Goal: Task Accomplishment & Management: Use online tool/utility

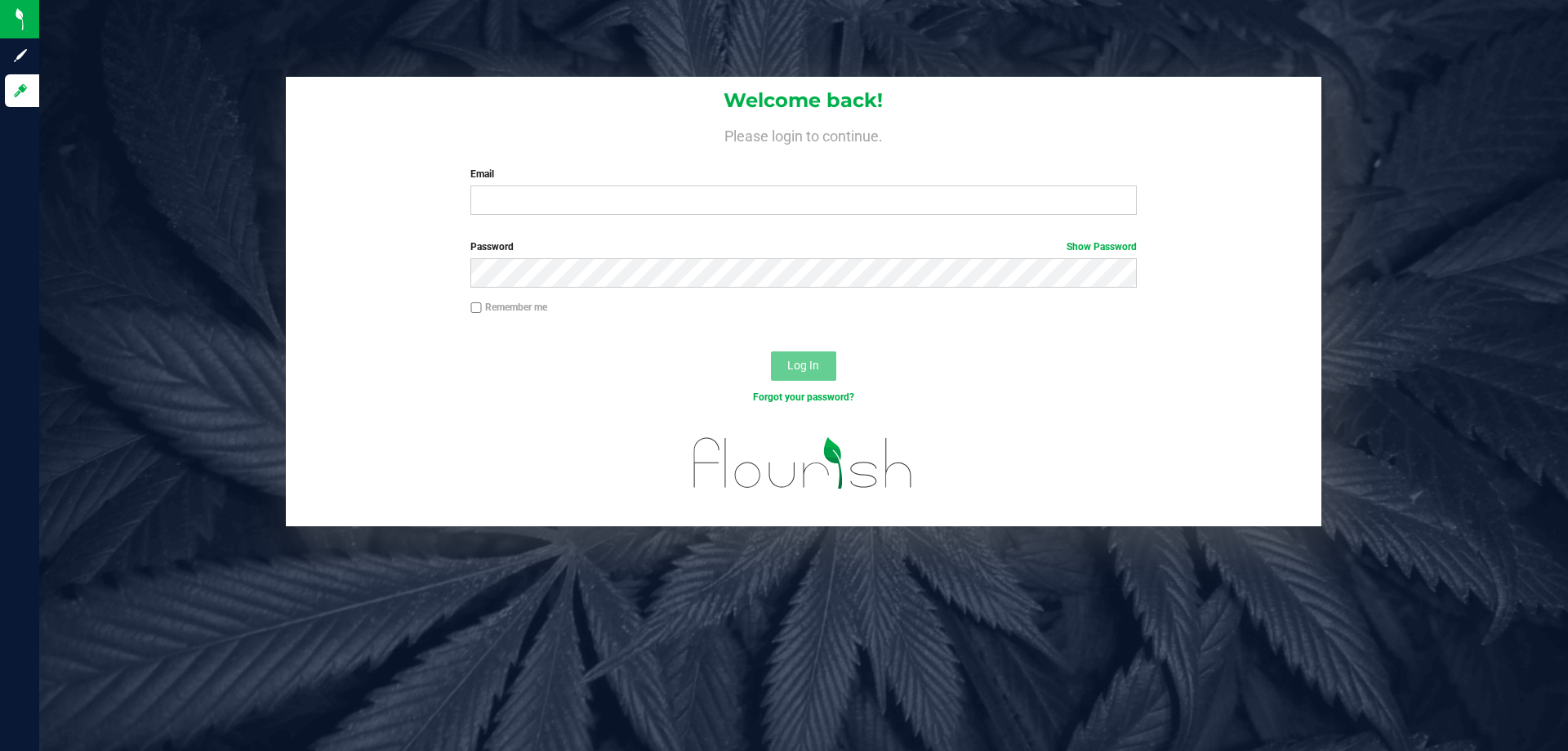
click at [512, 182] on div "Email Required Please format your email correctly." at bounding box center [804, 191] width 690 height 48
click at [525, 185] on div "Email Required Please format your email correctly." at bounding box center [804, 191] width 690 height 48
click at [531, 197] on input "Email" at bounding box center [804, 200] width 666 height 30
type input "[PERSON_NAME][EMAIL_ADDRESS][DOMAIN_NAME]"
click at [771, 352] on button "Log In" at bounding box center [804, 367] width 65 height 30
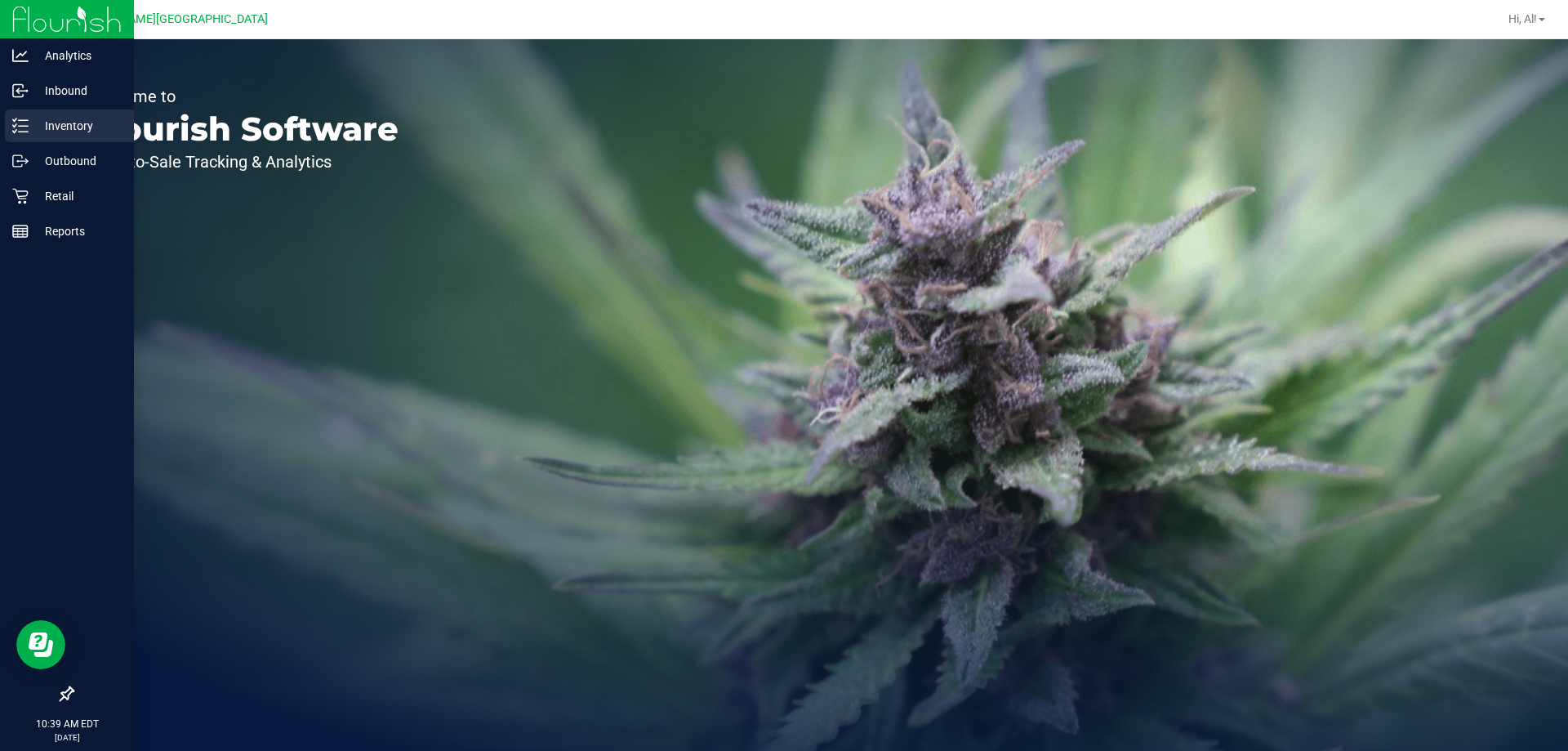
click at [60, 131] on p "Inventory" at bounding box center [77, 126] width 98 height 20
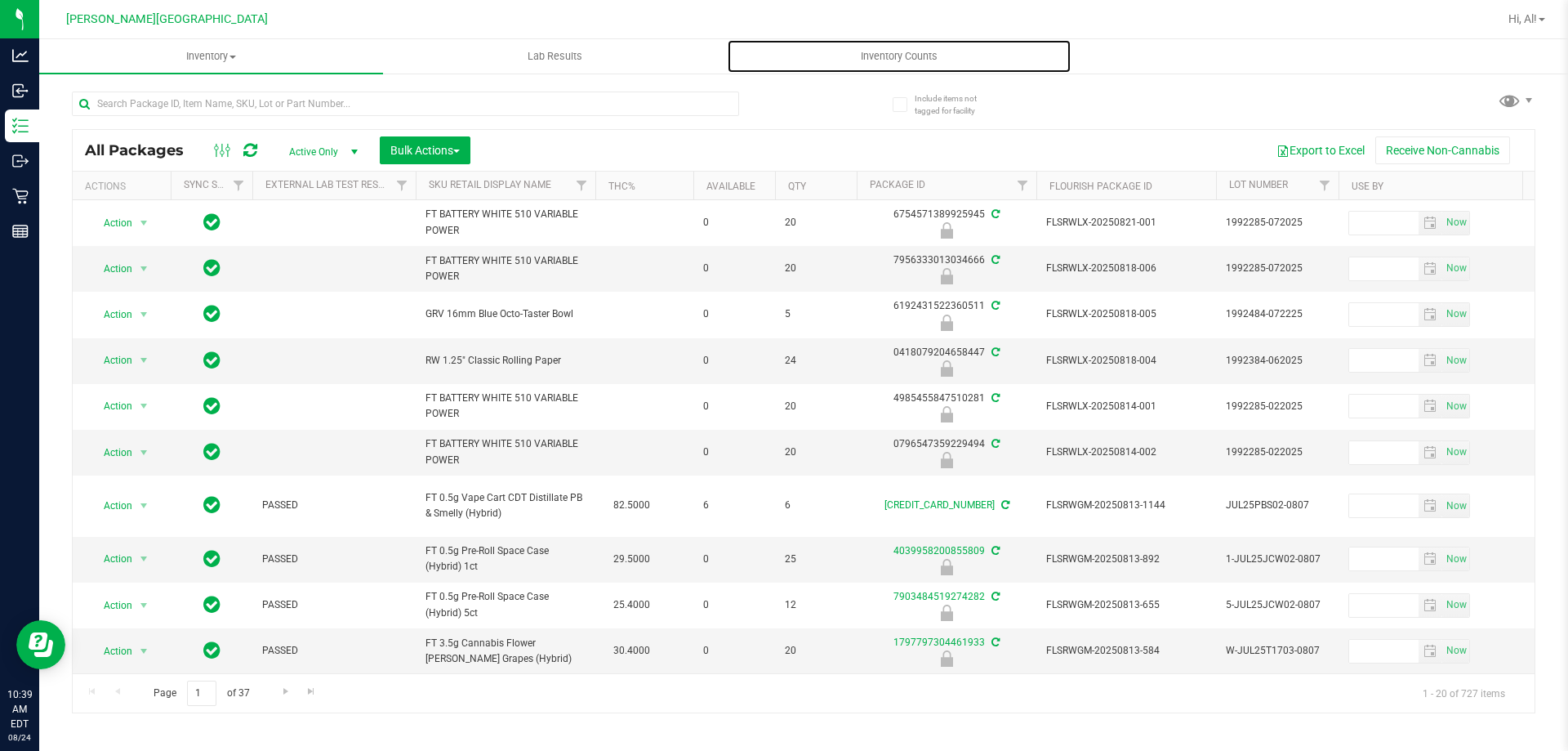
click at [879, 58] on span "Inventory Counts" at bounding box center [899, 57] width 121 height 15
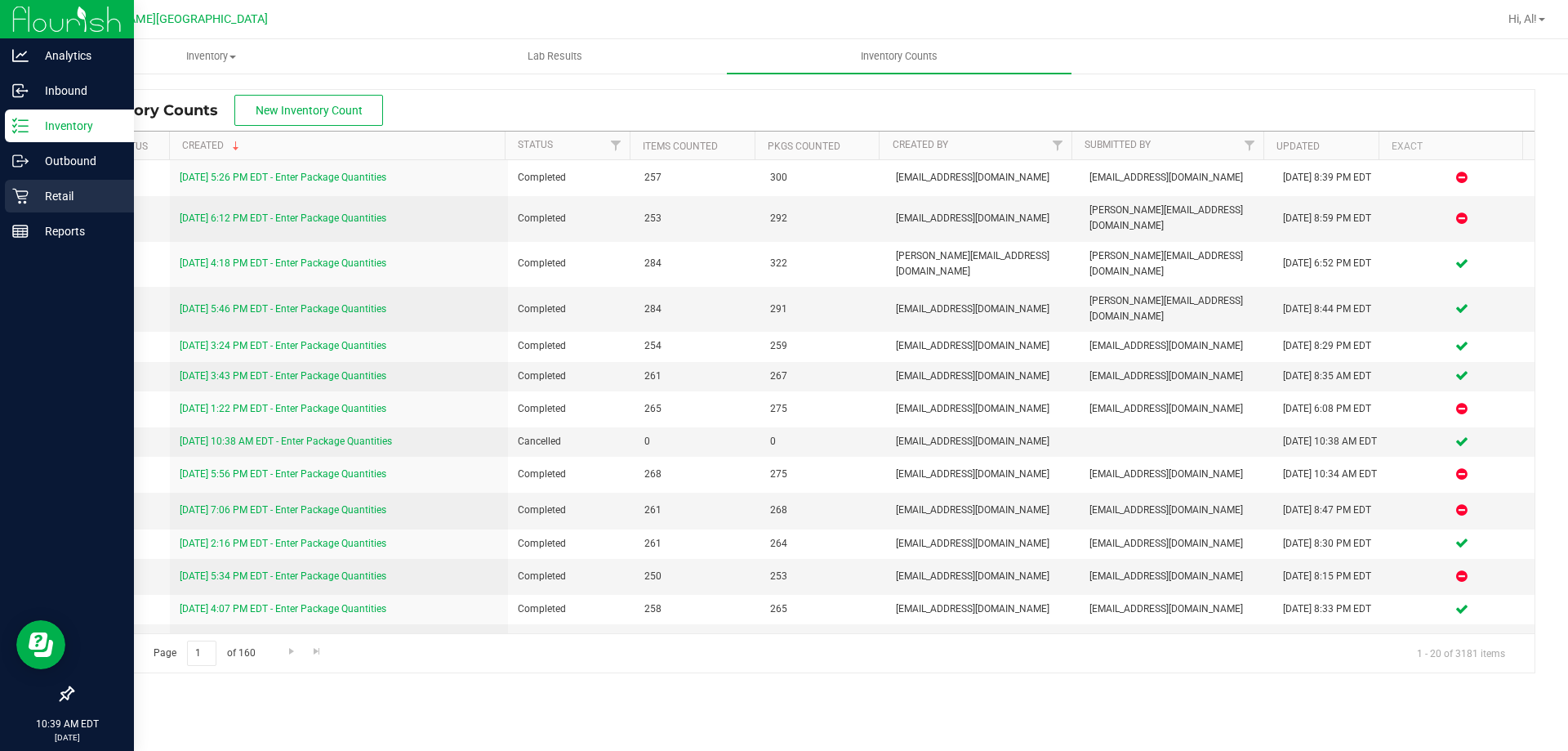
click at [62, 200] on p "Retail" at bounding box center [77, 195] width 98 height 20
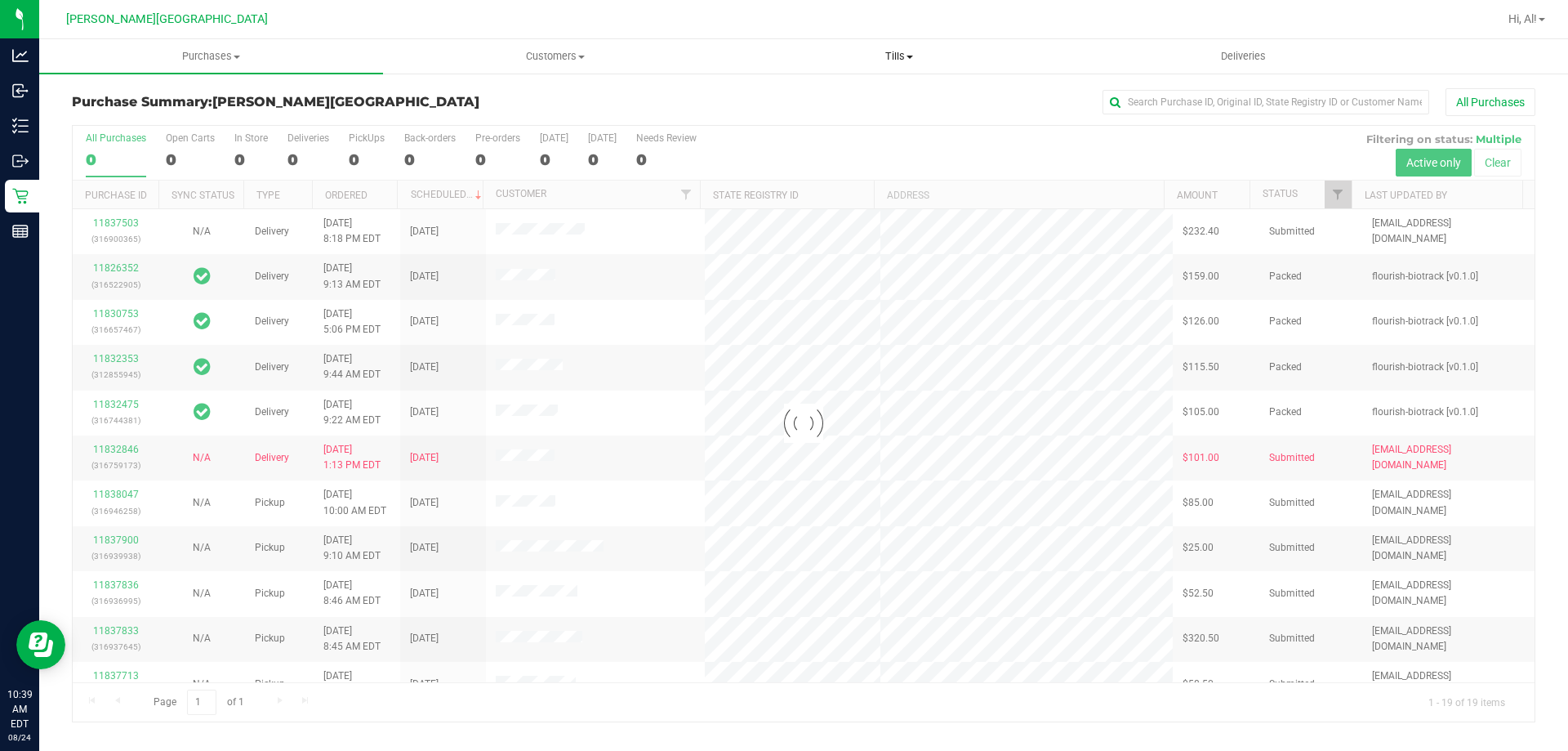
click at [915, 64] on uib-tab-heading "Tills Manage tills Reconcile e-payments" at bounding box center [898, 56] width 342 height 33
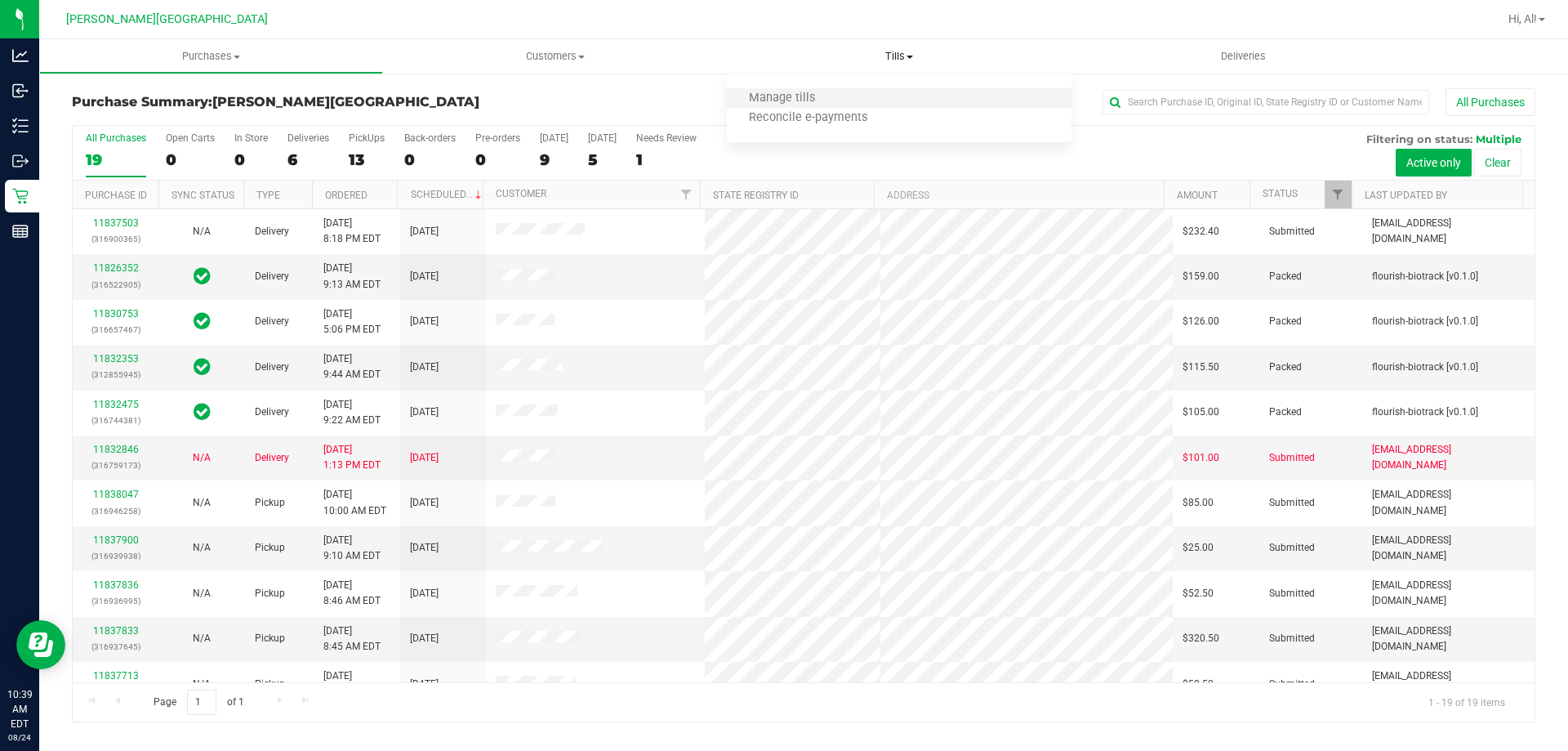
click at [841, 101] on li "Manage tills" at bounding box center [898, 99] width 344 height 20
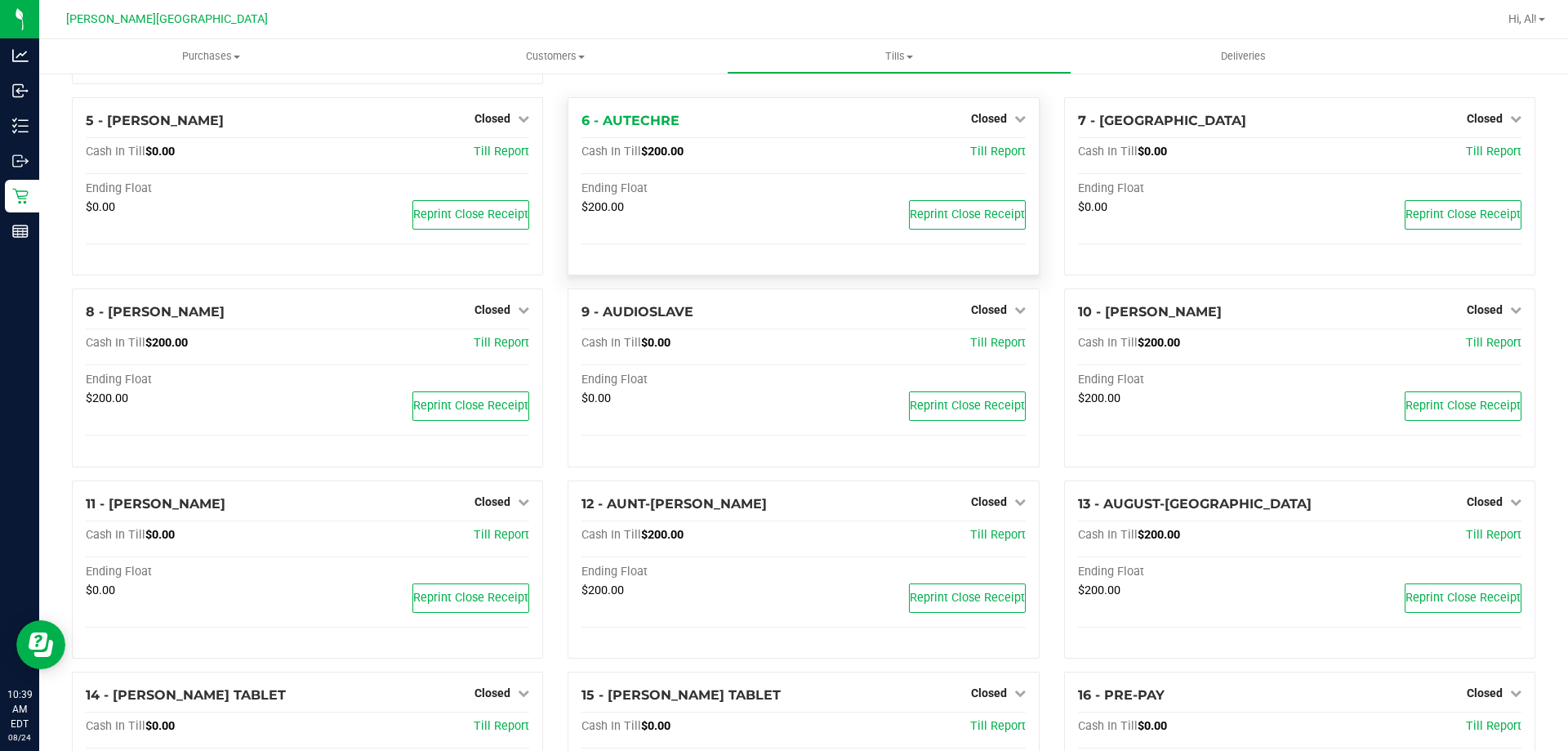
scroll to position [327, 0]
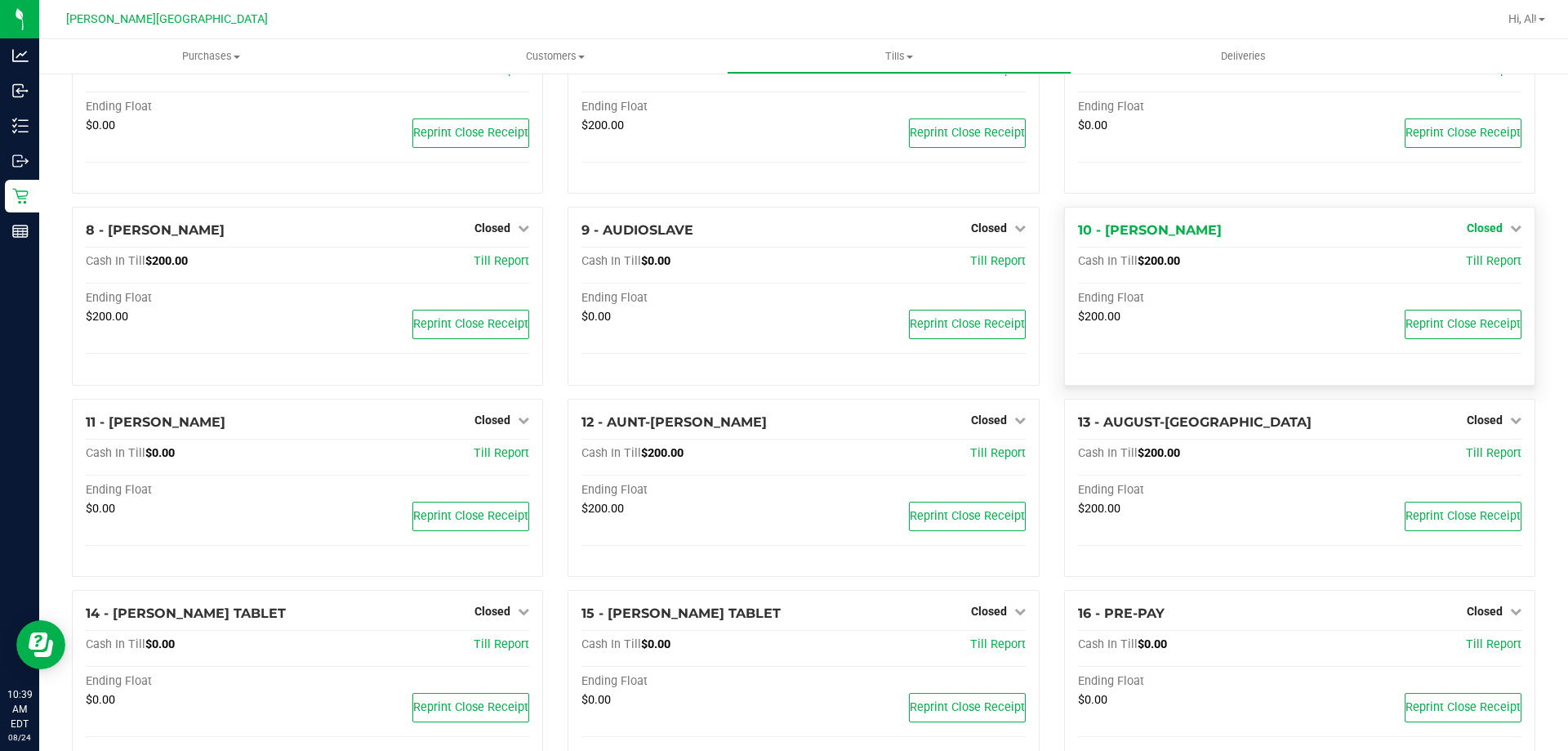
click at [1510, 234] on icon at bounding box center [1516, 228] width 11 height 11
click at [1482, 267] on link "Open Till" at bounding box center [1484, 262] width 44 height 13
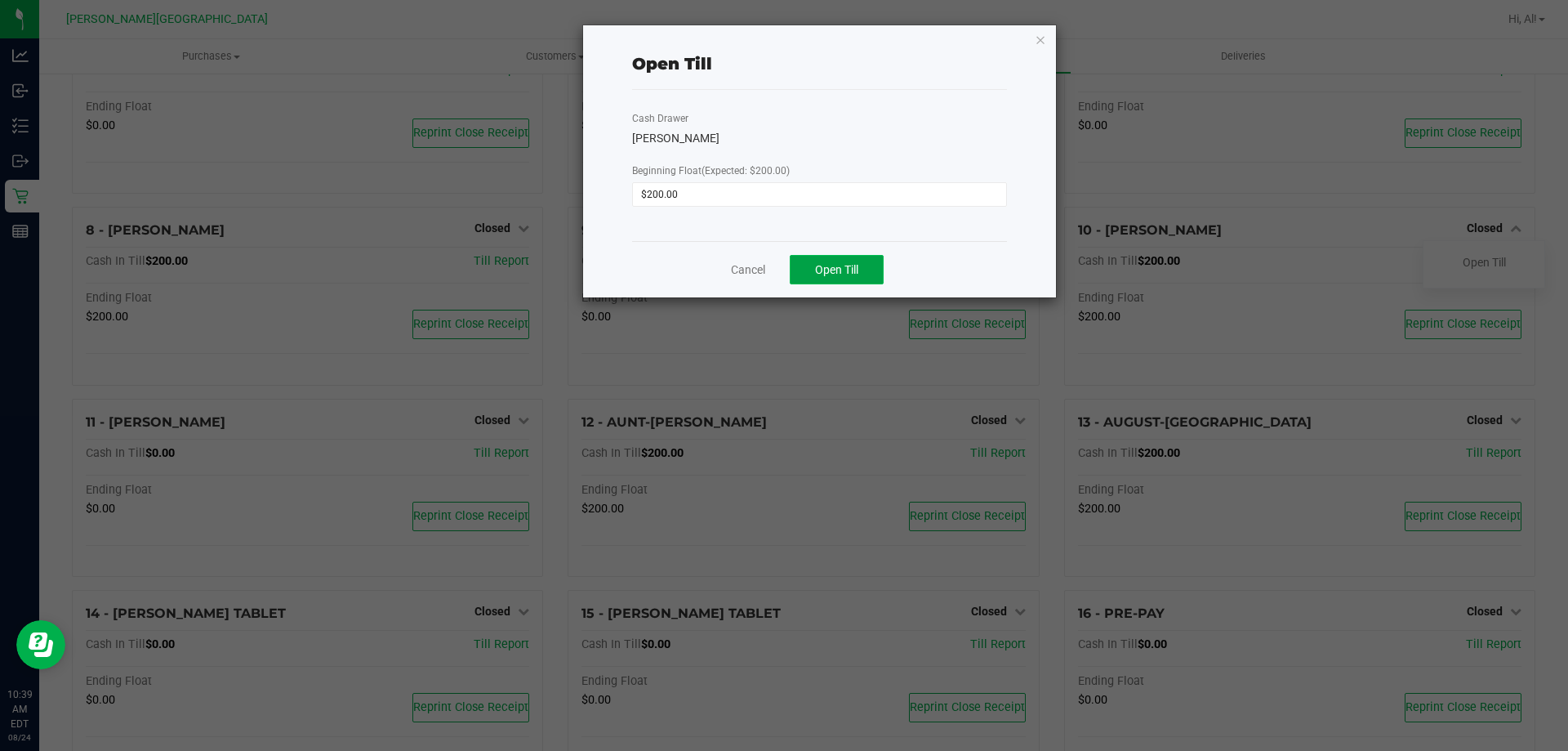
click at [852, 268] on span "Open Till" at bounding box center [836, 270] width 44 height 13
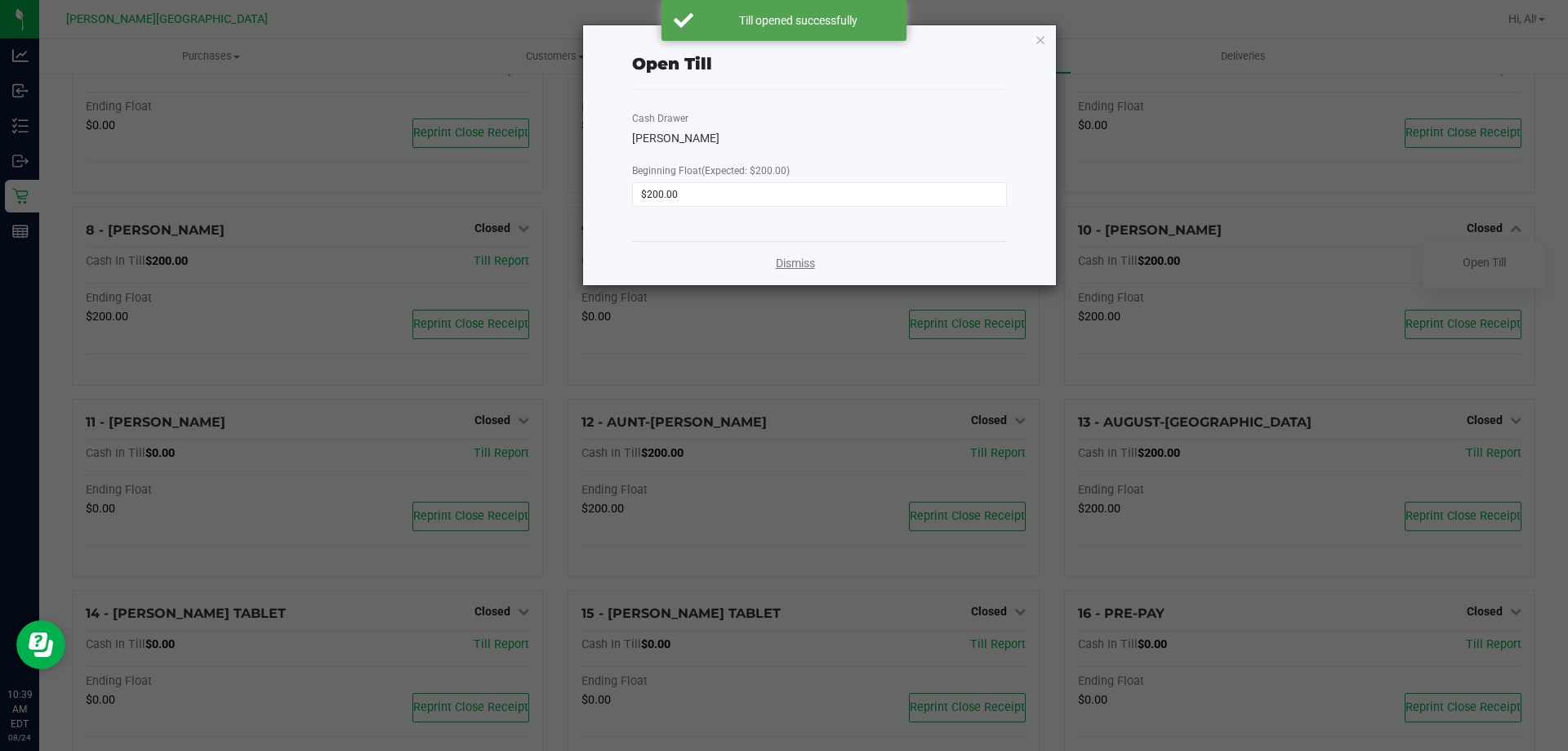
click at [793, 259] on link "Dismiss" at bounding box center [795, 263] width 39 height 17
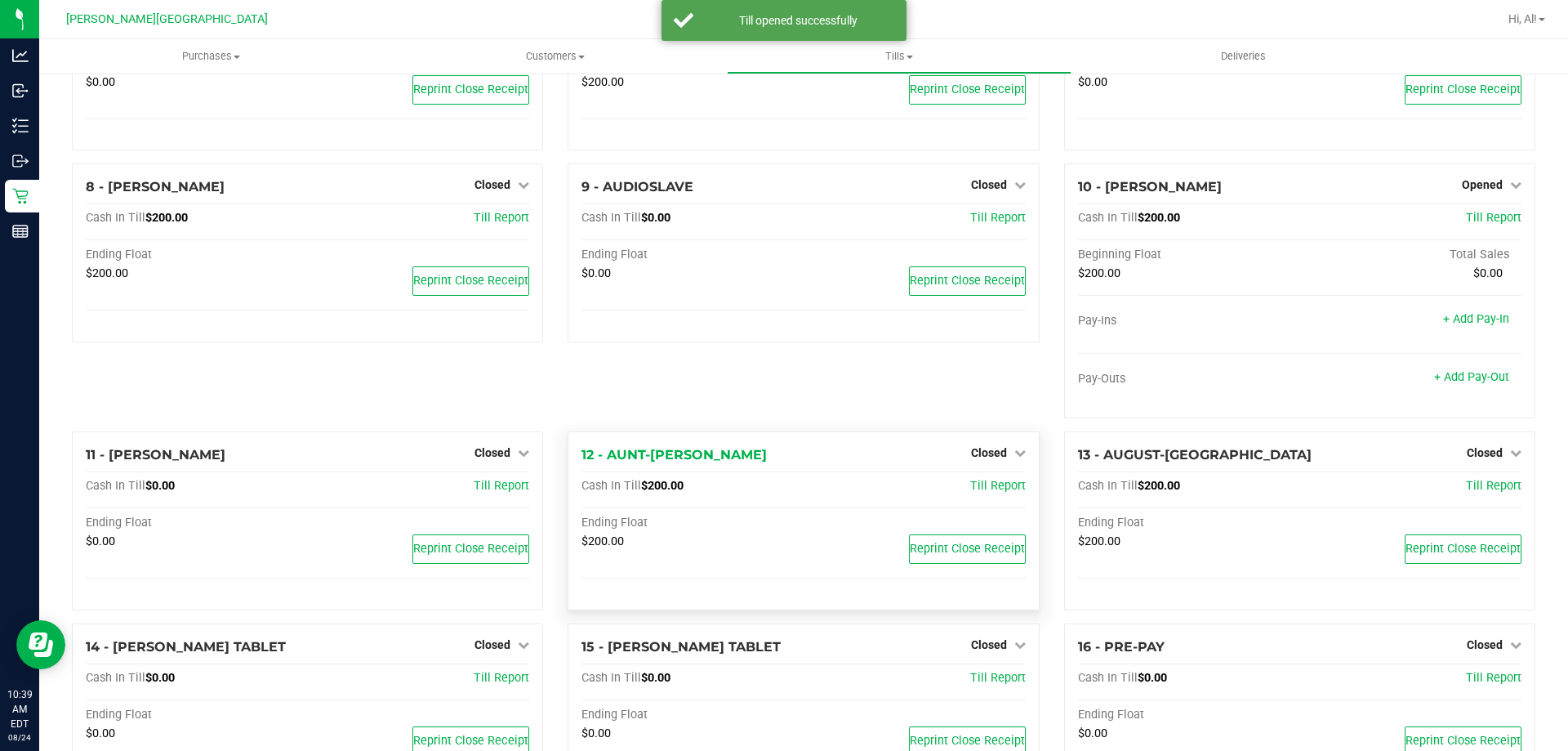
scroll to position [409, 0]
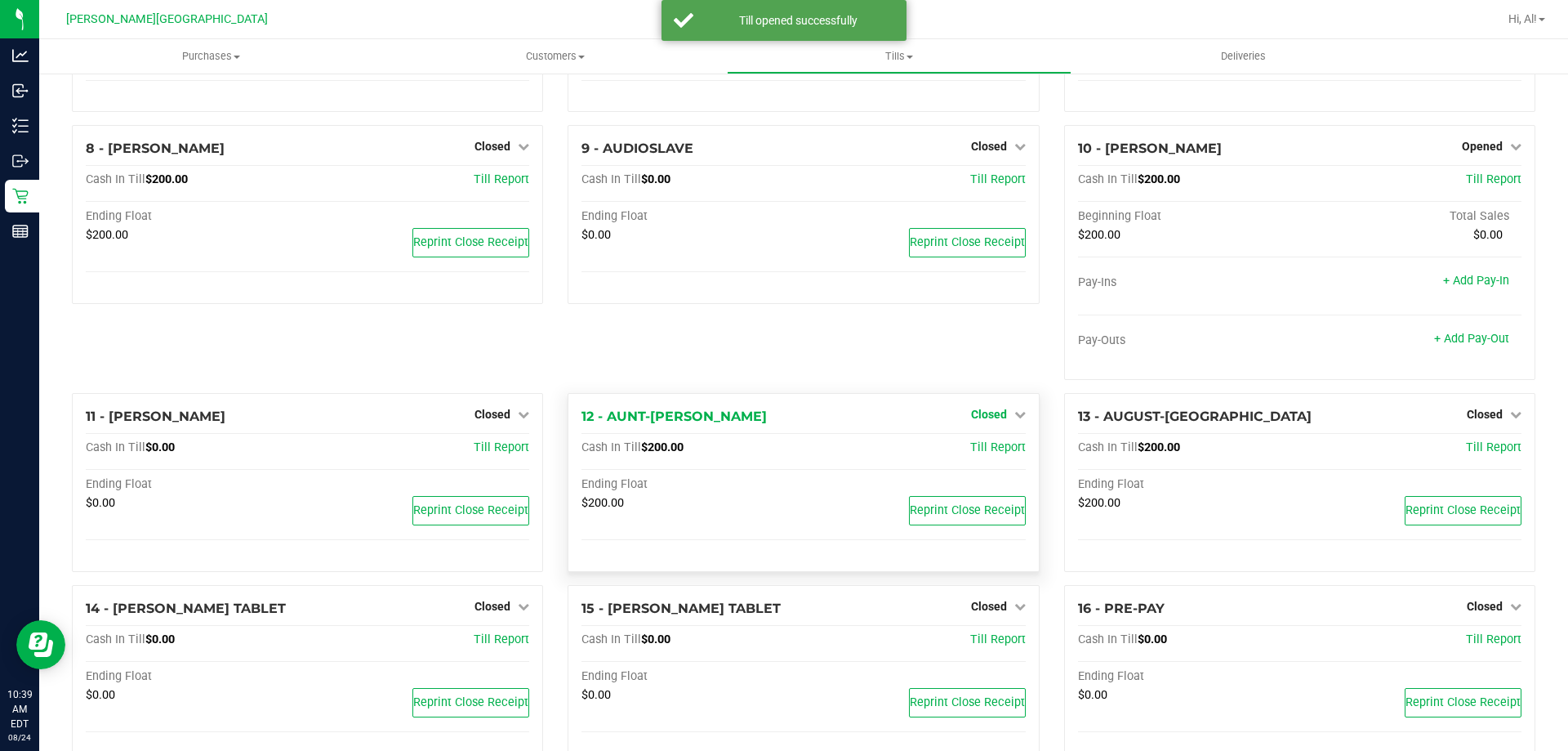
click at [990, 421] on span "Closed" at bounding box center [989, 414] width 36 height 13
click at [986, 450] on link "Open Till" at bounding box center [989, 449] width 44 height 13
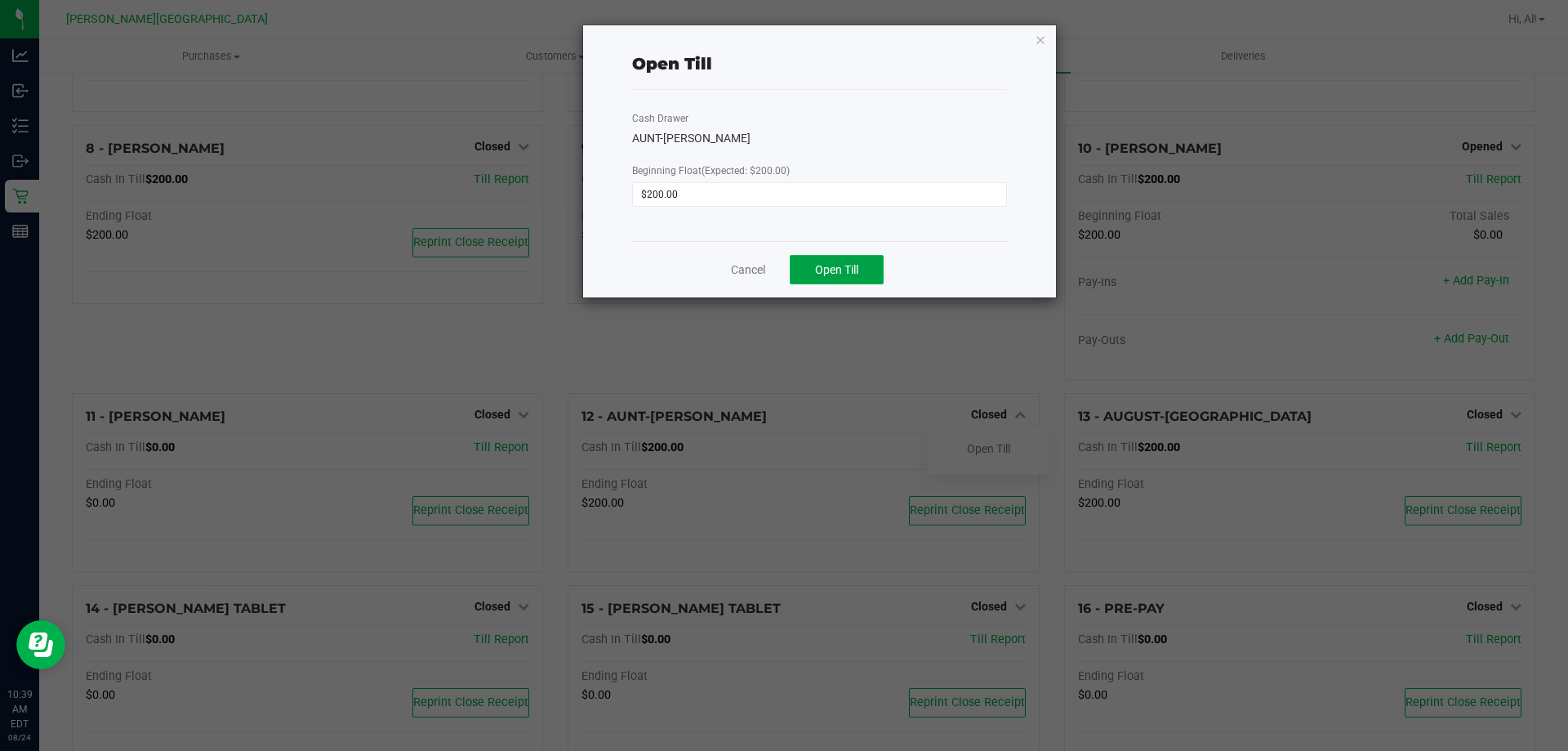
click at [840, 279] on button "Open Till" at bounding box center [836, 270] width 94 height 30
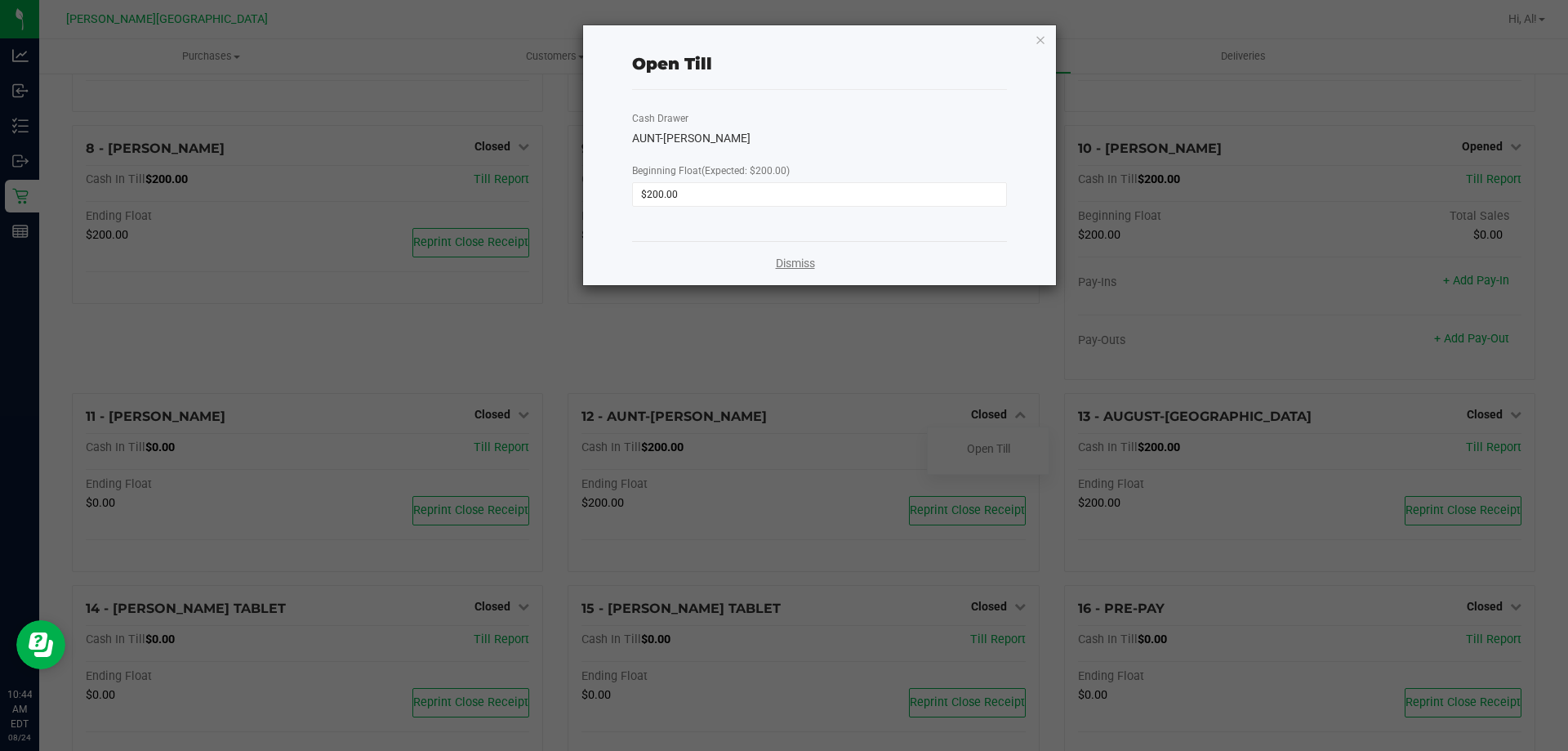
click at [808, 270] on link "Dismiss" at bounding box center [795, 263] width 39 height 17
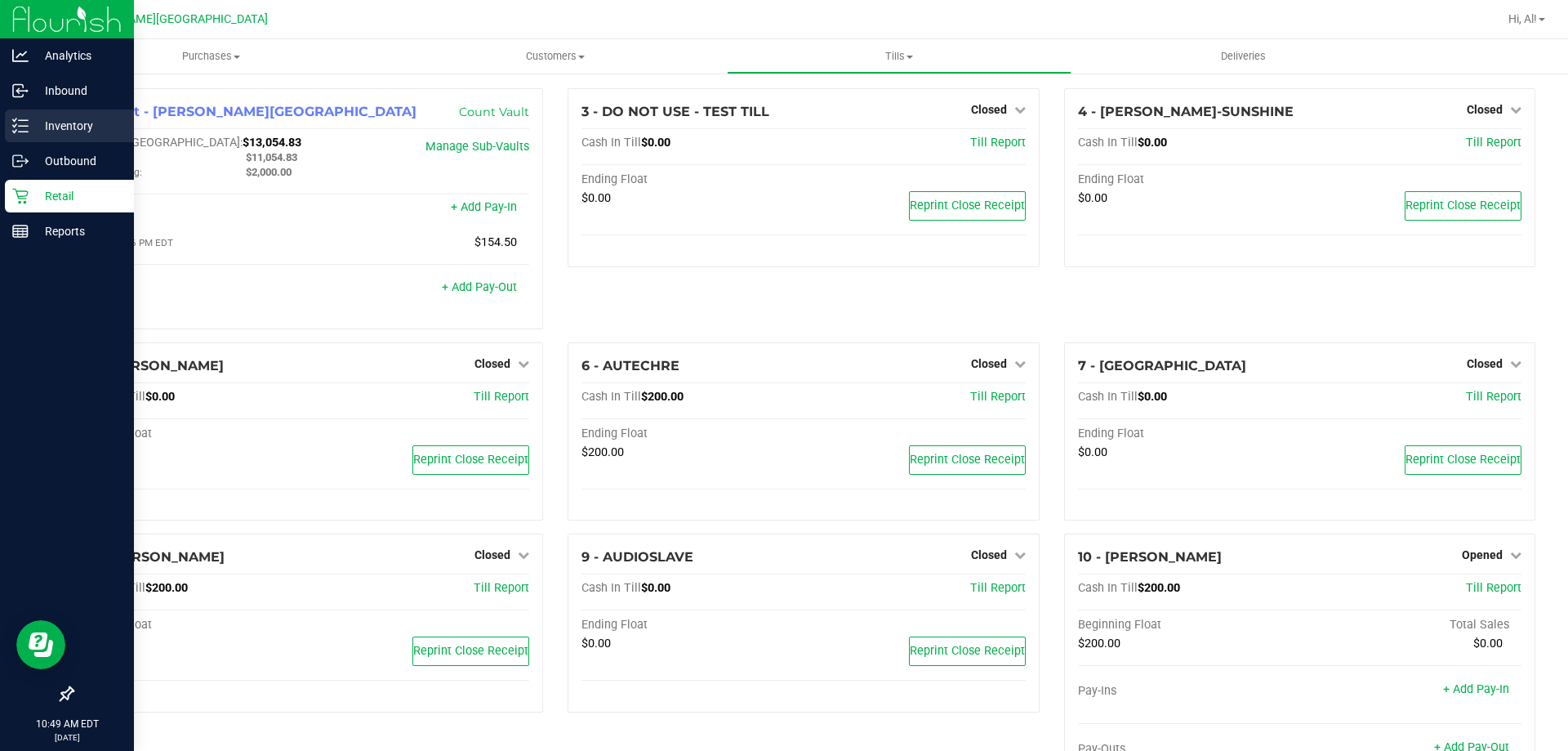
click at [46, 124] on p "Inventory" at bounding box center [77, 126] width 98 height 20
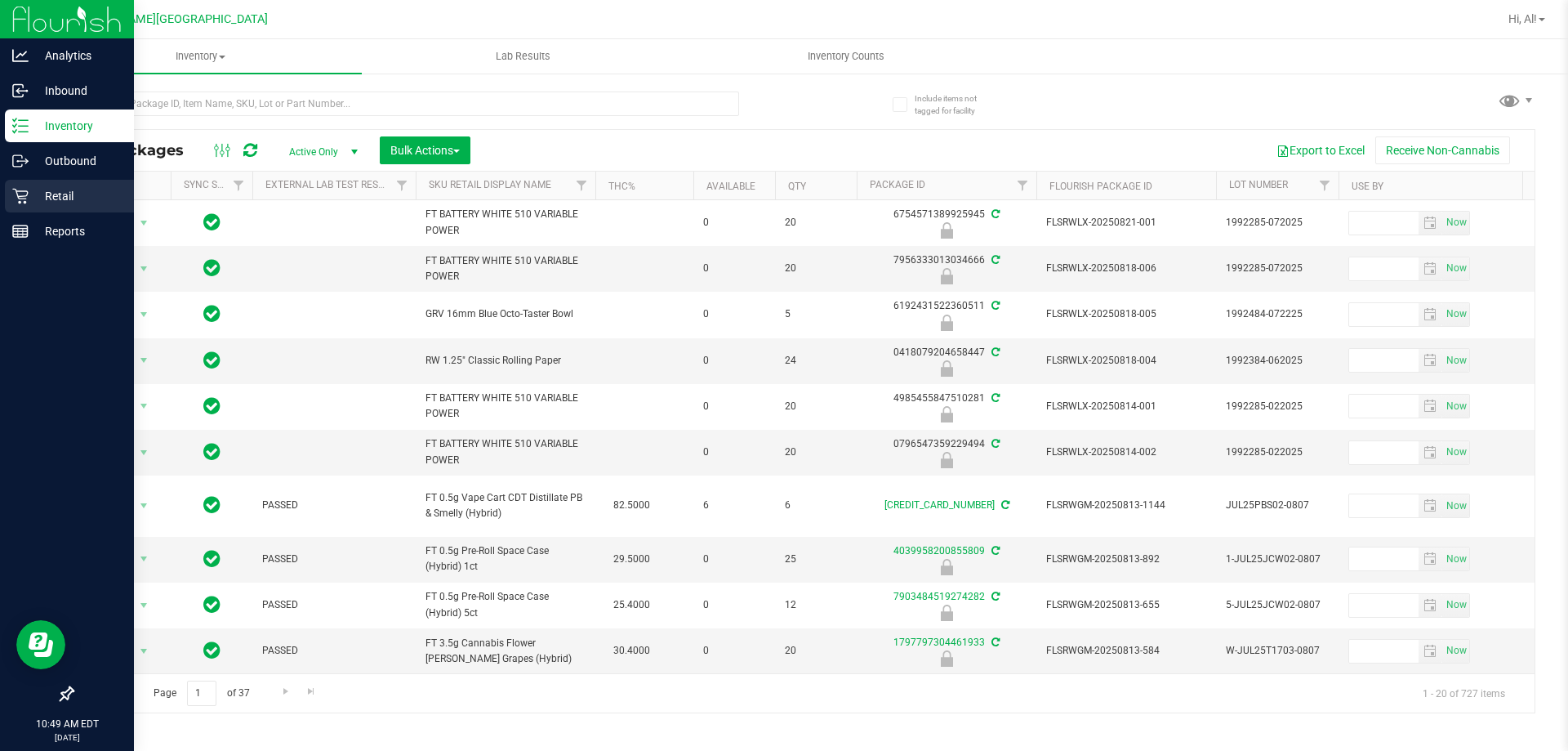
click at [29, 195] on p "Retail" at bounding box center [77, 195] width 98 height 20
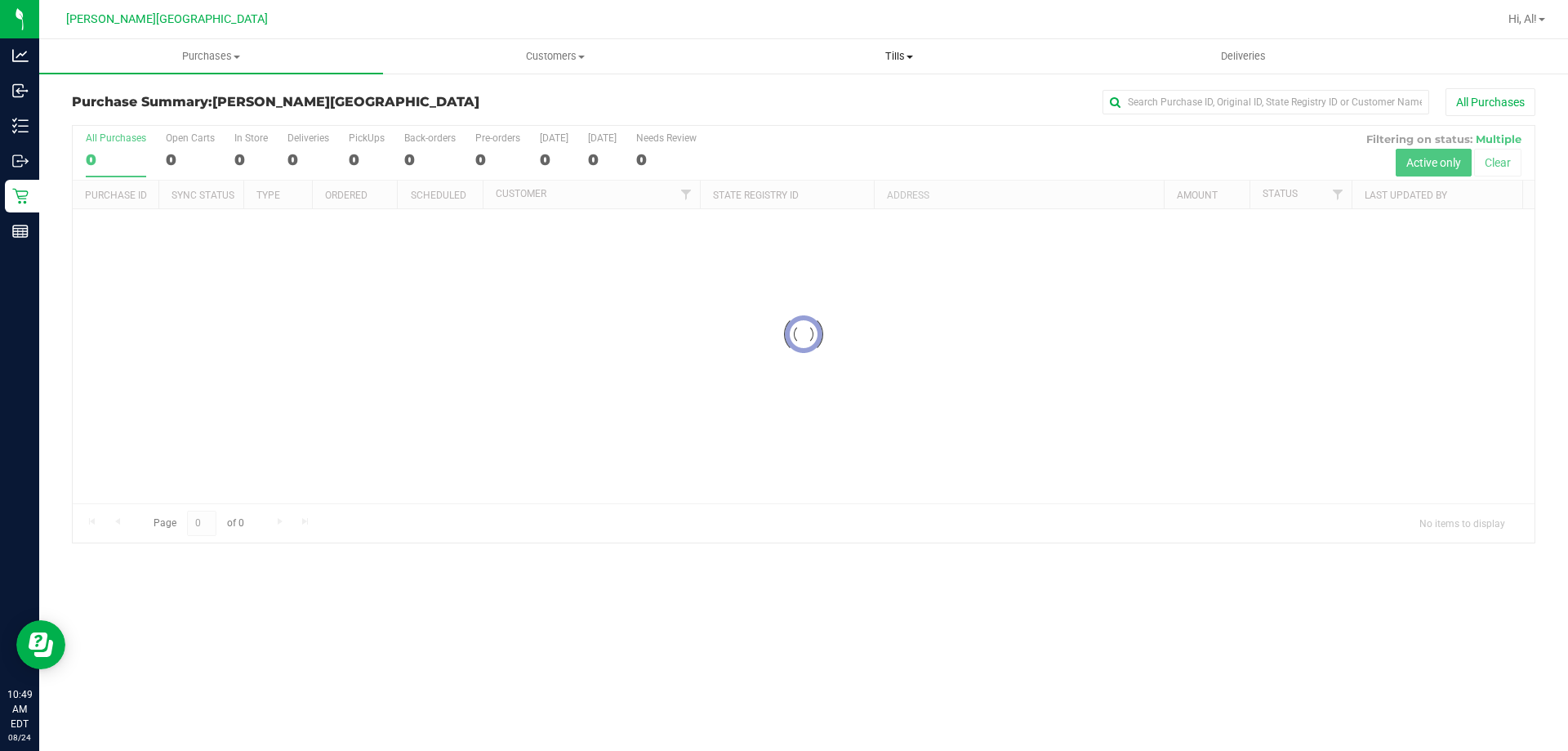
click at [921, 60] on span "Tills" at bounding box center [898, 57] width 342 height 15
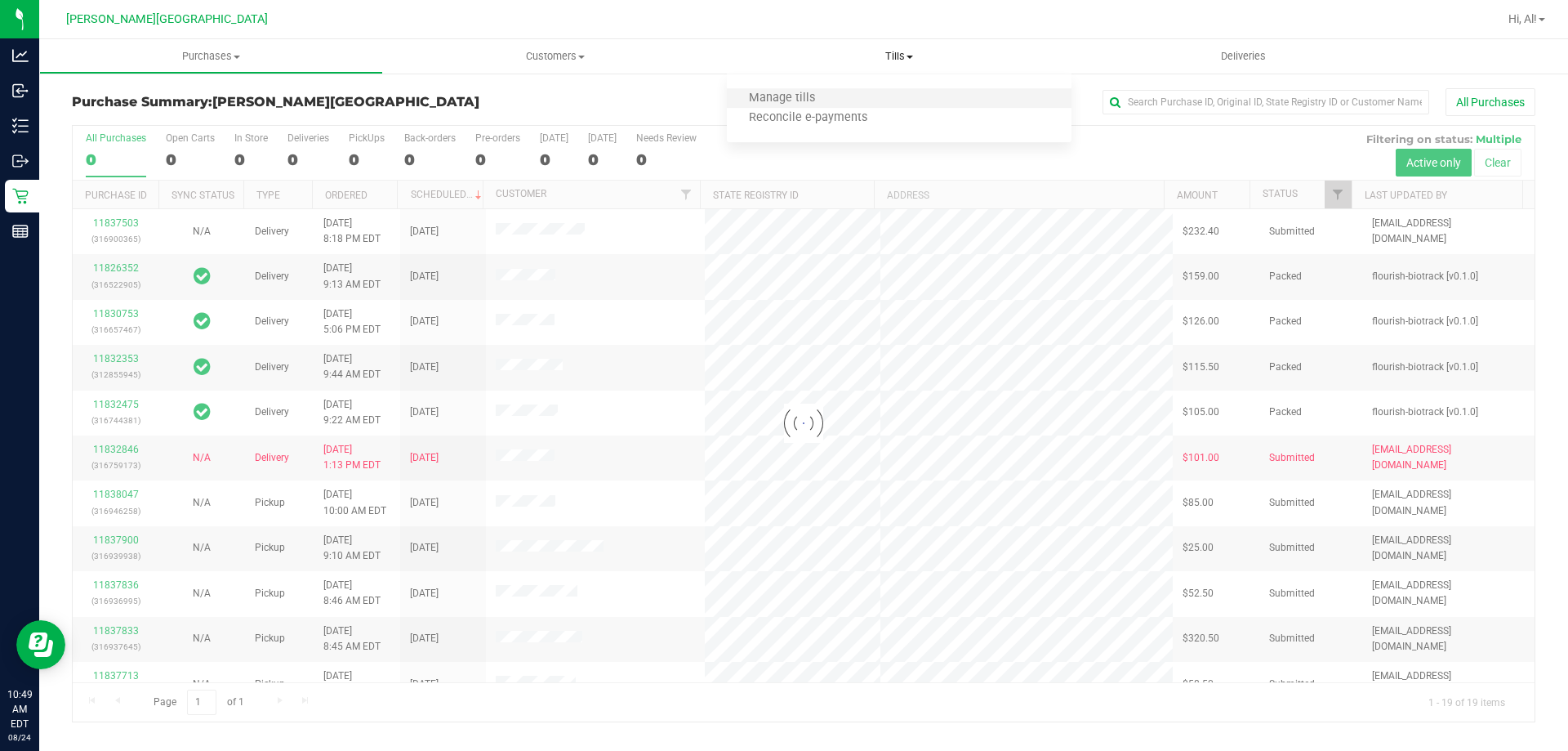
click at [907, 96] on li "Manage tills" at bounding box center [898, 99] width 344 height 20
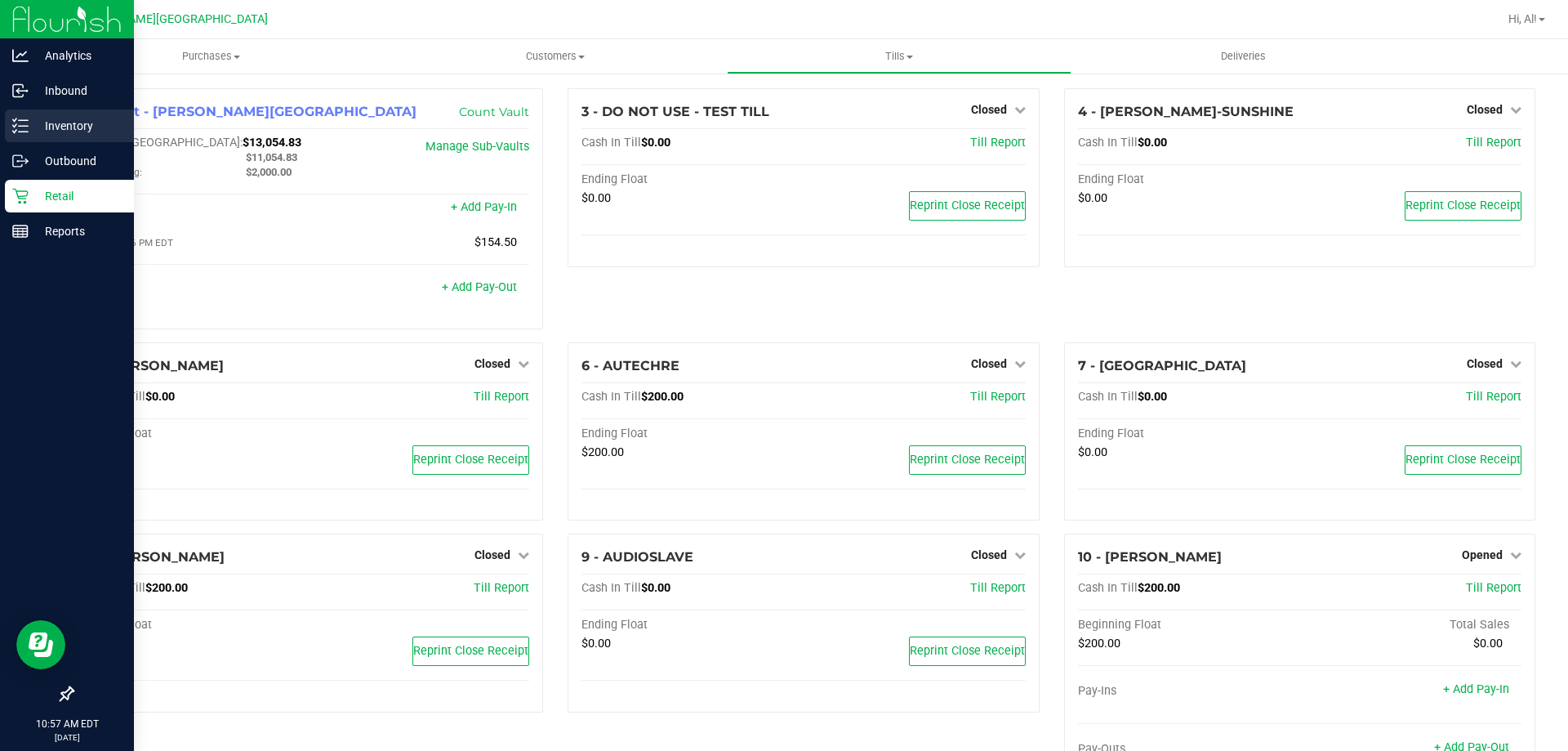
click at [47, 112] on div "Inventory" at bounding box center [69, 126] width 129 height 33
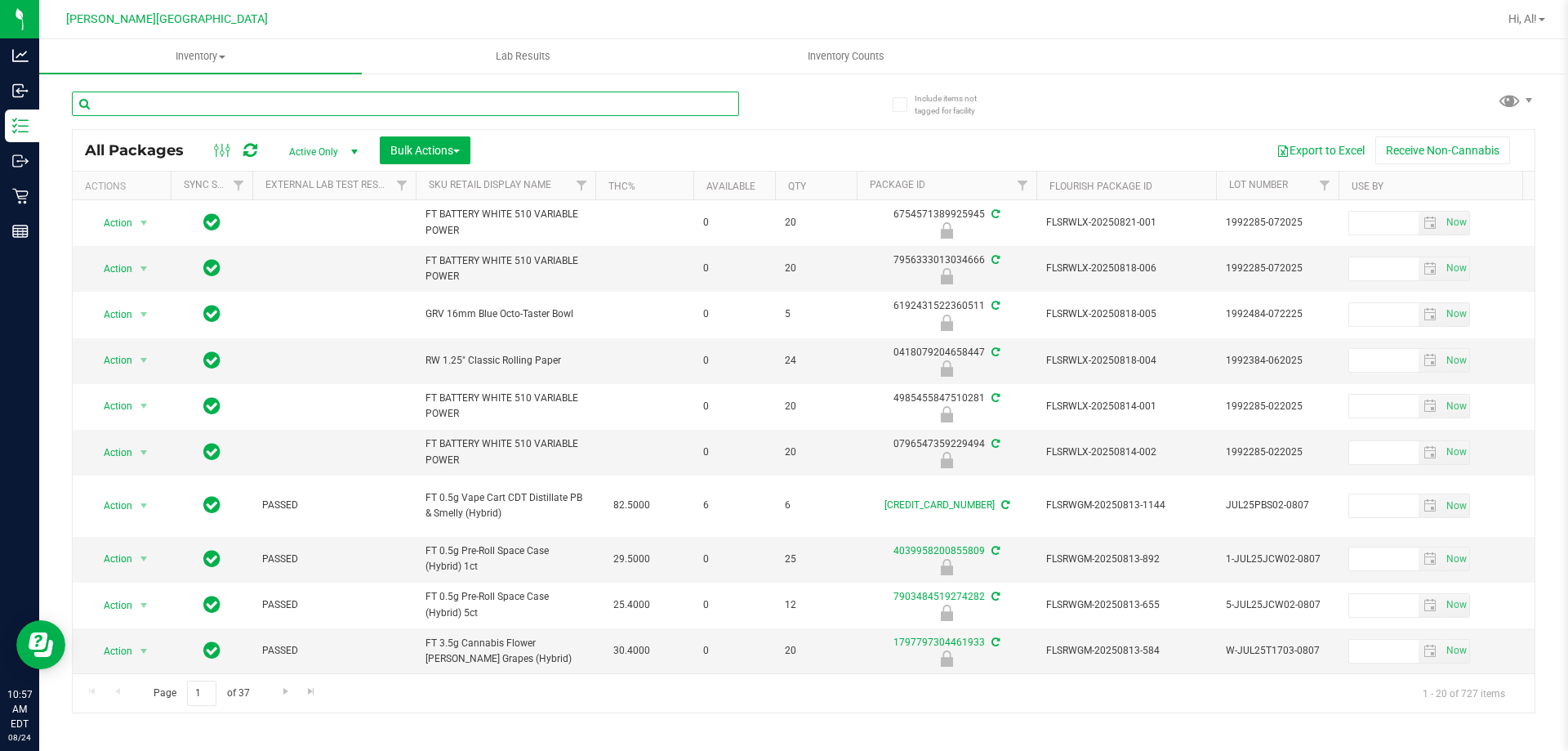
click at [171, 102] on input "text" at bounding box center [405, 103] width 667 height 24
type input "1706417017631220"
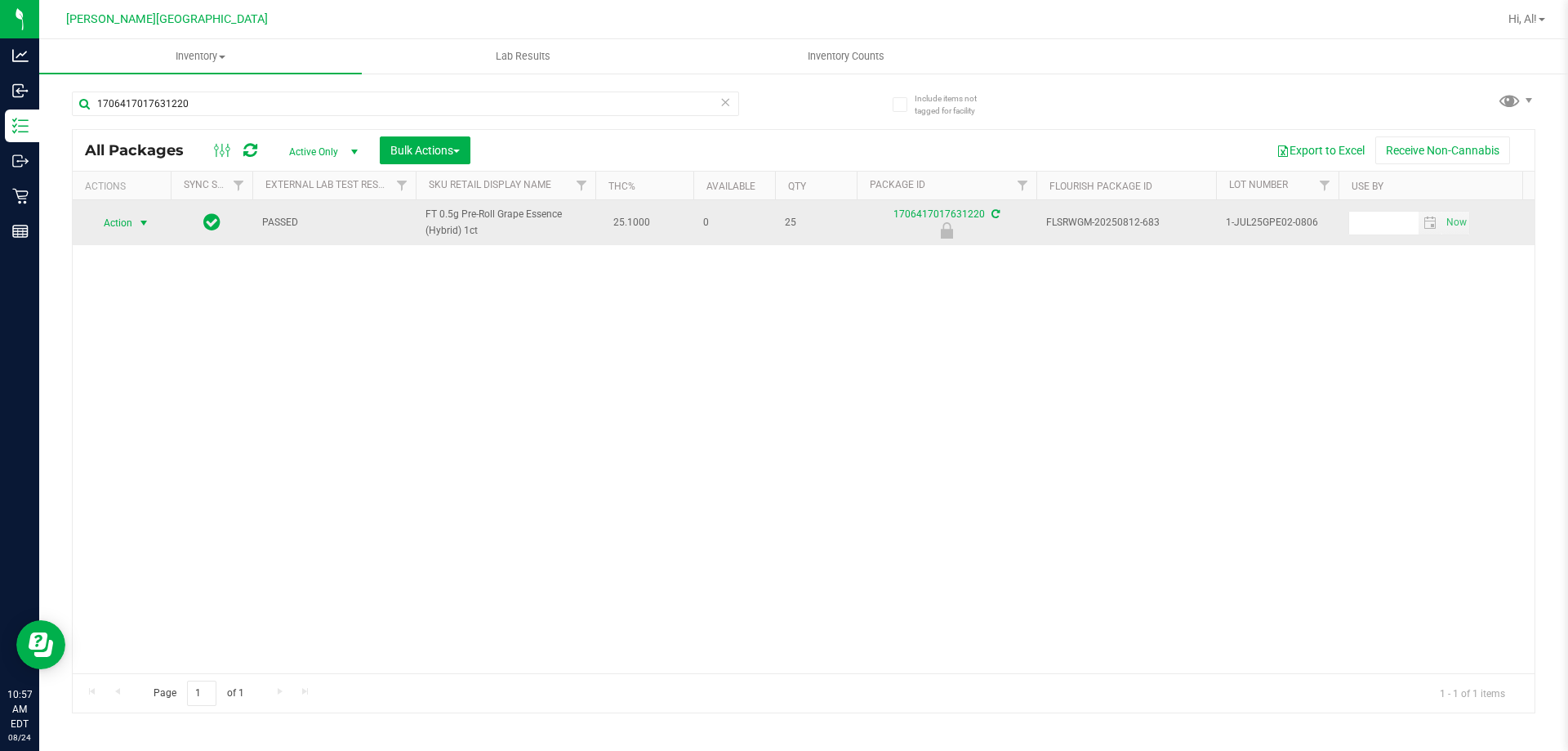
click at [136, 221] on span "select" at bounding box center [144, 222] width 20 height 23
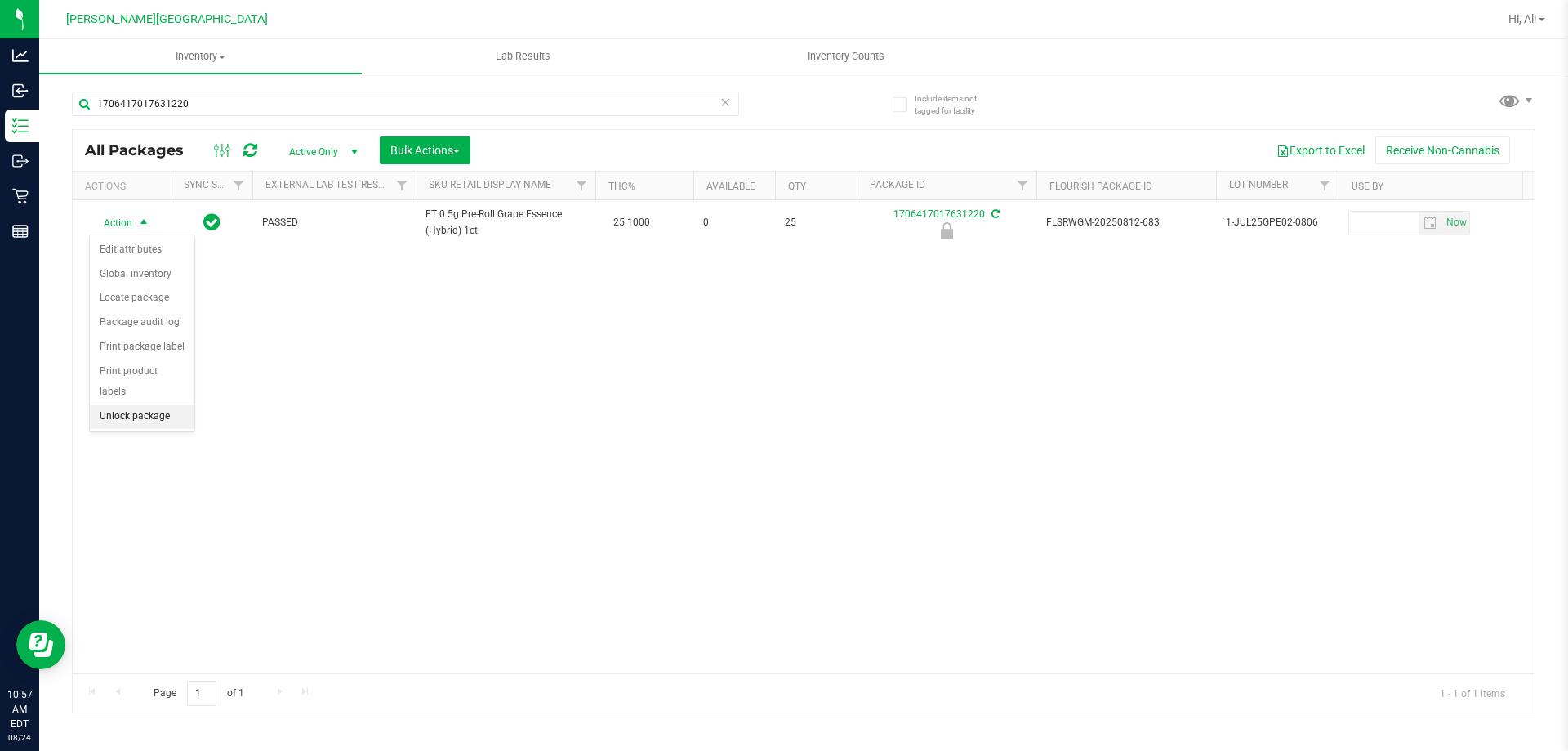
click at [144, 405] on li "Unlock package" at bounding box center [142, 417] width 104 height 24
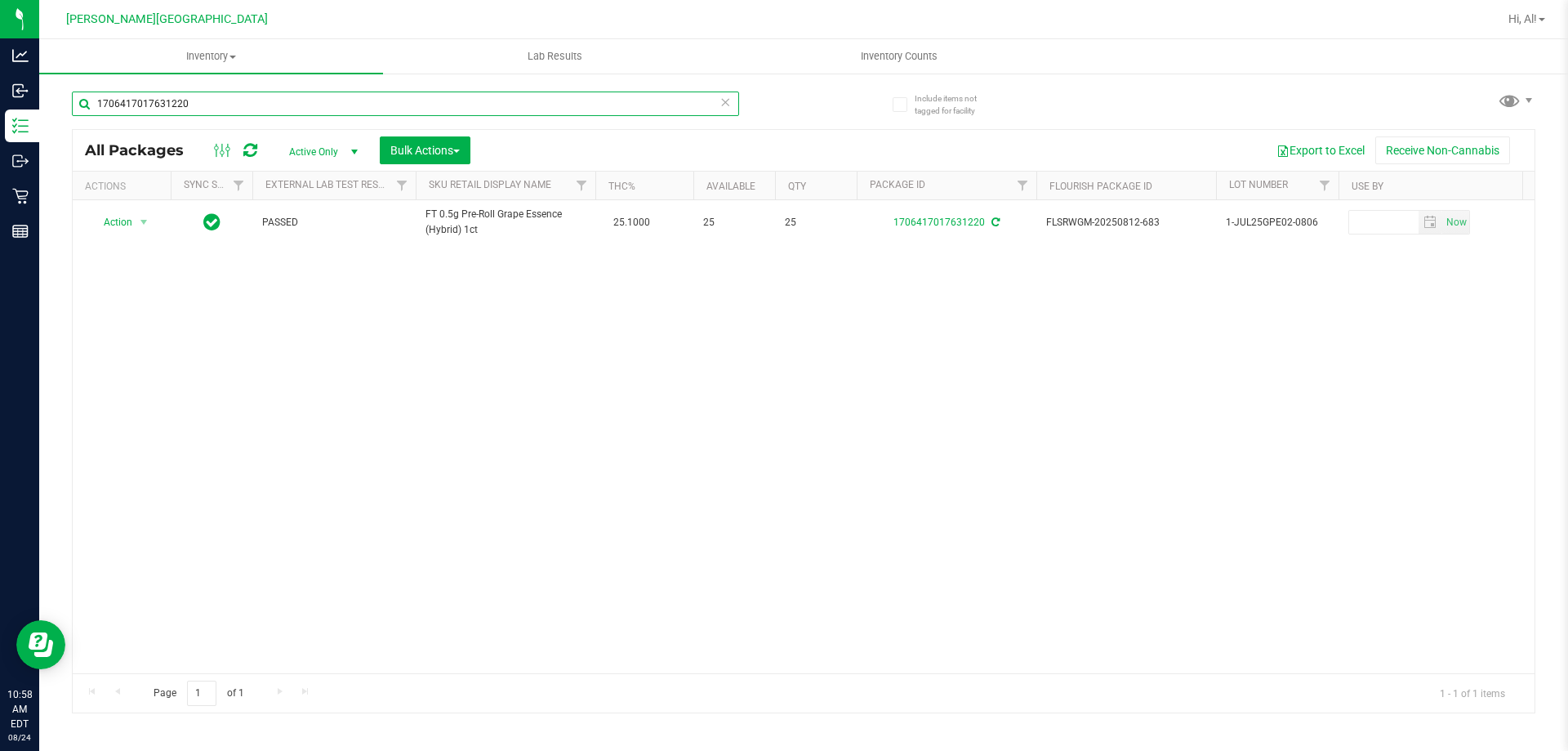
click at [357, 92] on input "1706417017631220" at bounding box center [405, 103] width 667 height 24
click at [358, 104] on input "1706417017631220" at bounding box center [405, 103] width 667 height 24
type input "t08"
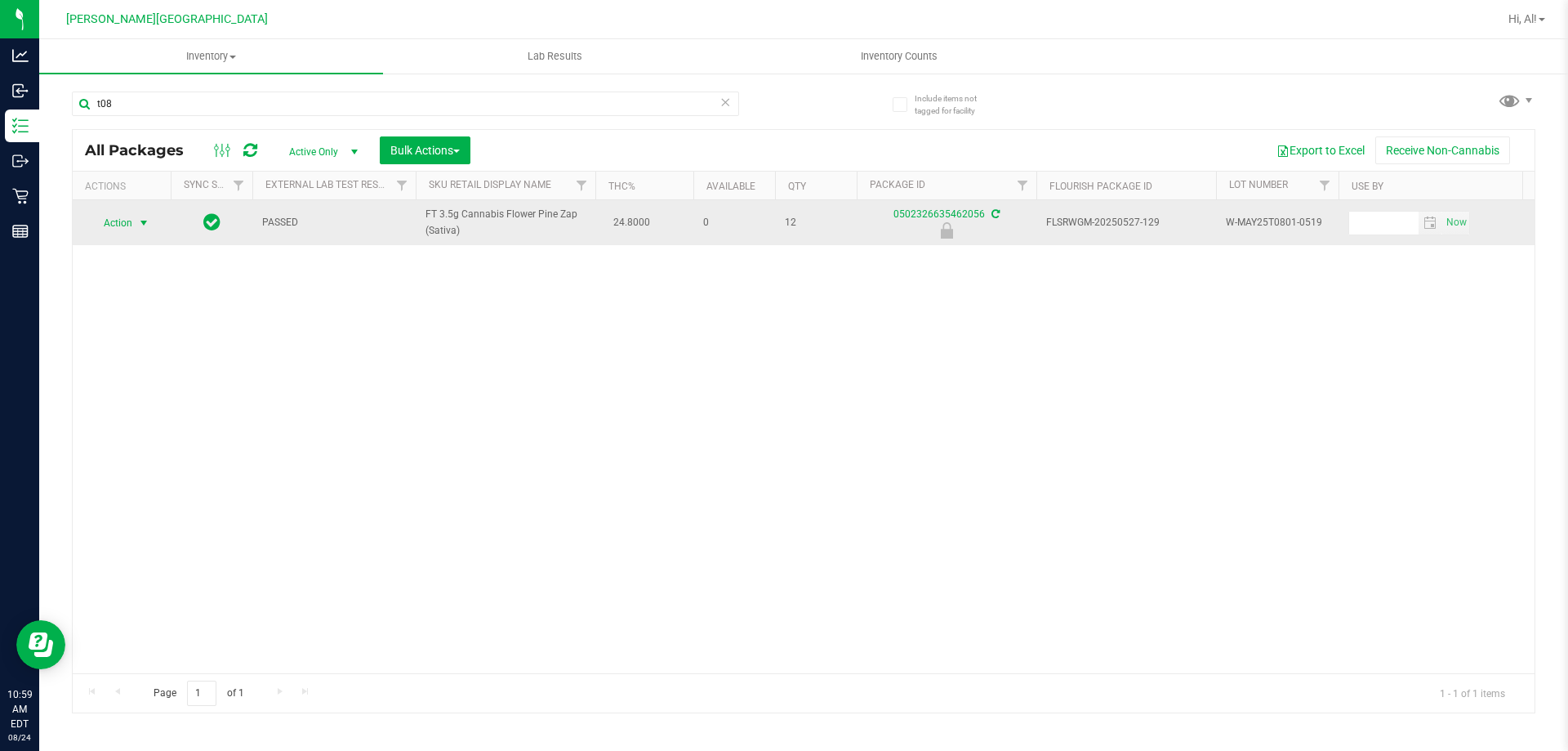
click at [122, 217] on span "Action" at bounding box center [111, 222] width 44 height 23
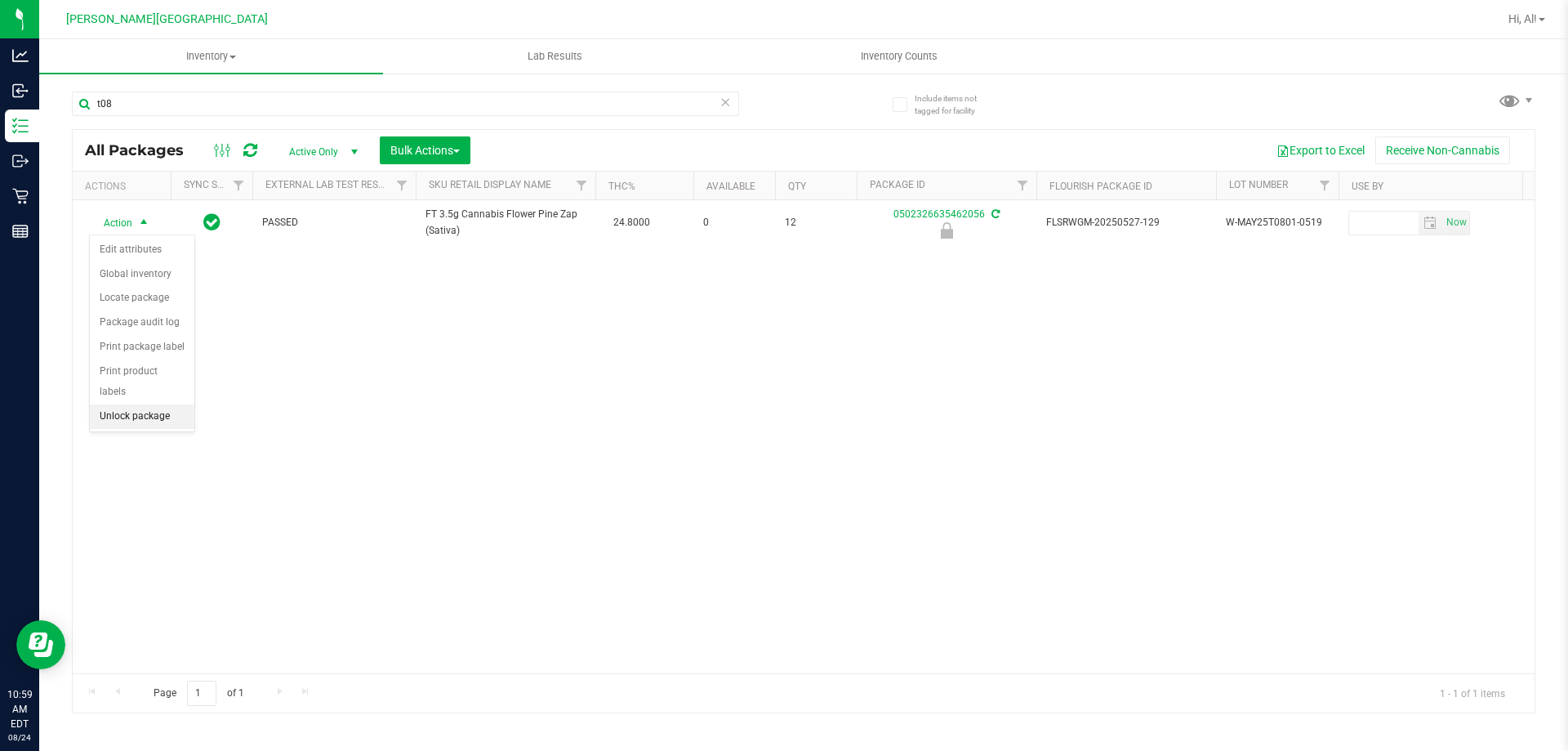
click at [114, 405] on li "Unlock package" at bounding box center [142, 417] width 104 height 24
click at [722, 106] on icon at bounding box center [725, 101] width 11 height 20
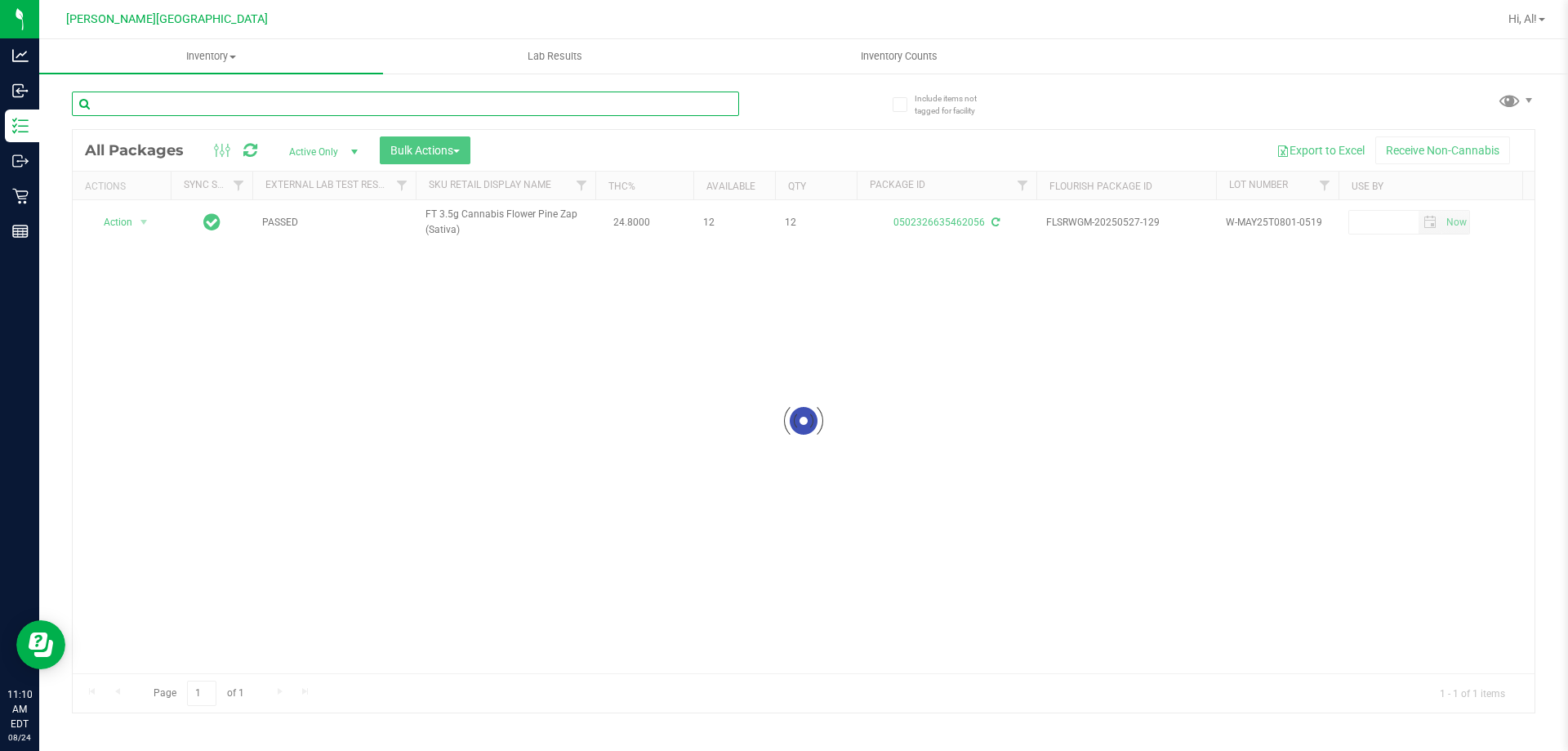
click at [692, 101] on input "text" at bounding box center [405, 103] width 667 height 24
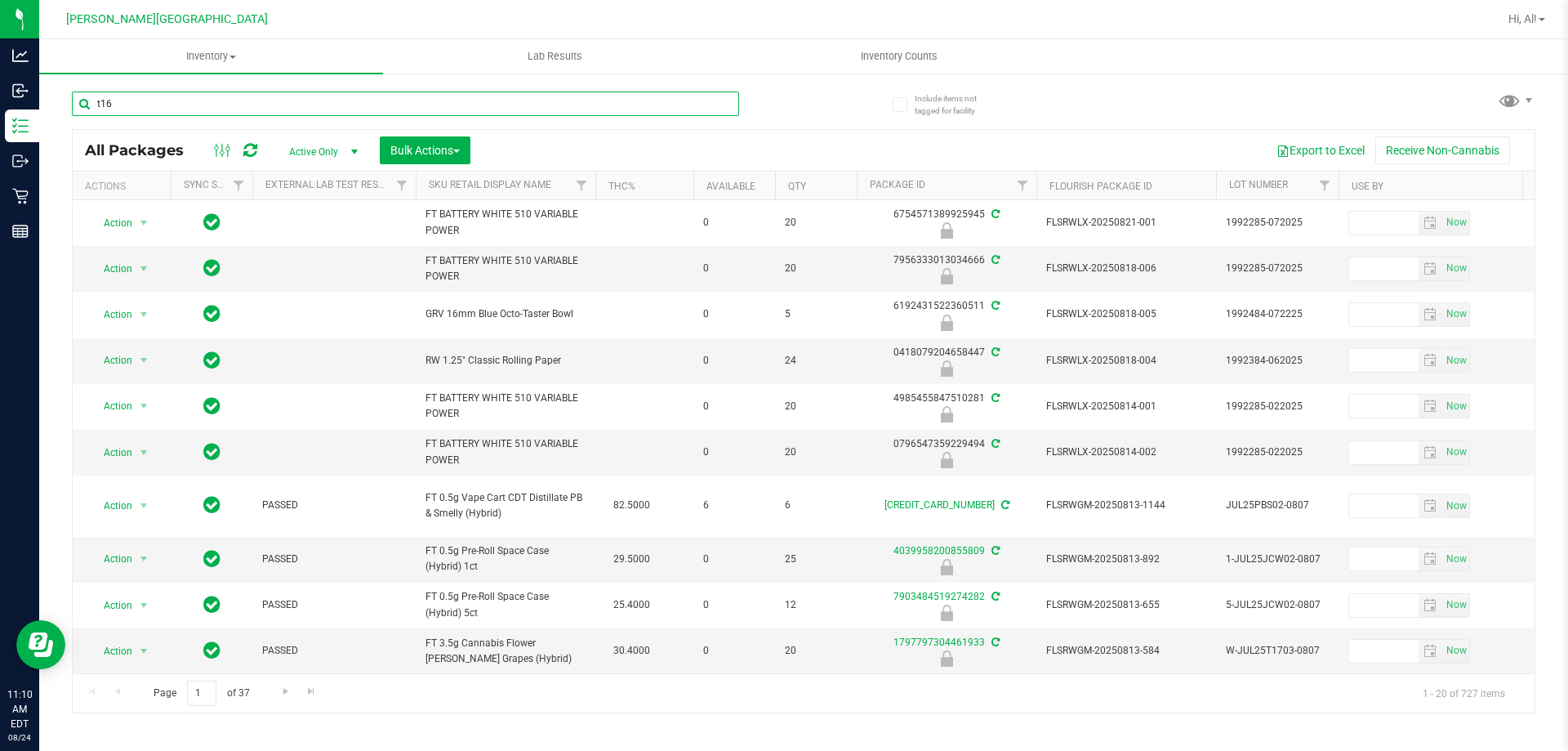
type input "t16"
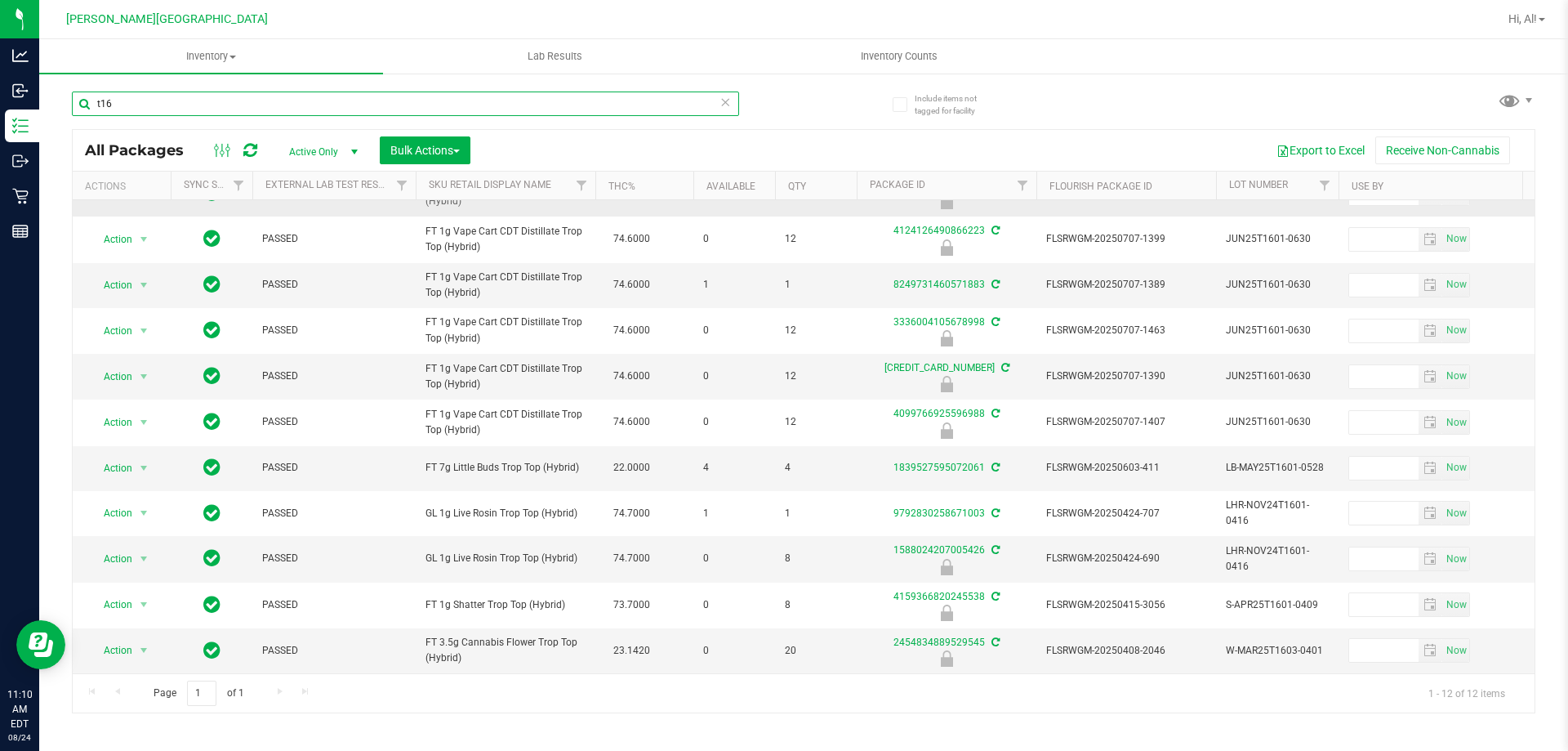
scroll to position [87, 0]
click at [122, 639] on span "Action" at bounding box center [111, 650] width 44 height 23
click at [146, 620] on li "Unlock package" at bounding box center [142, 632] width 104 height 24
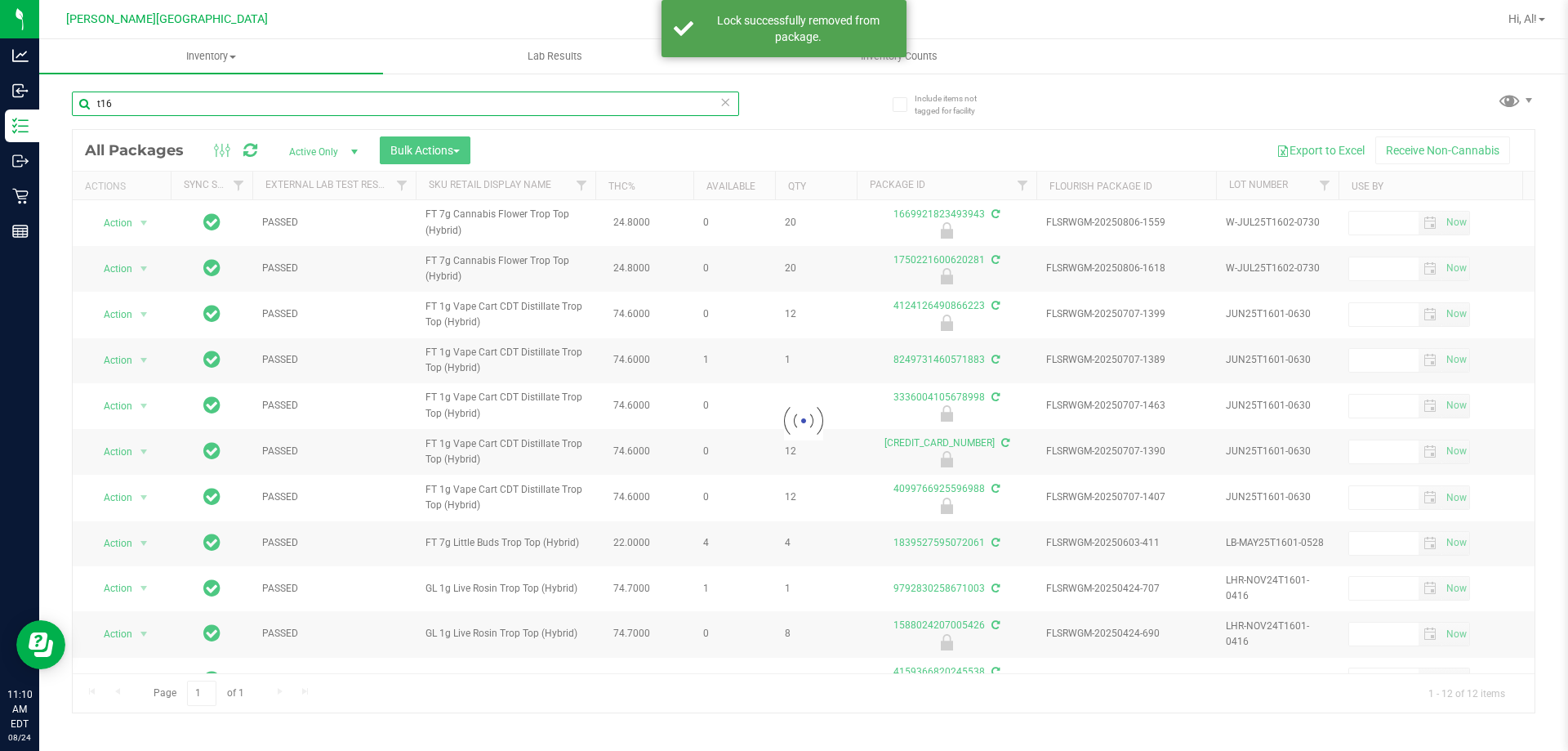
click at [434, 102] on input "t16" at bounding box center [405, 103] width 667 height 24
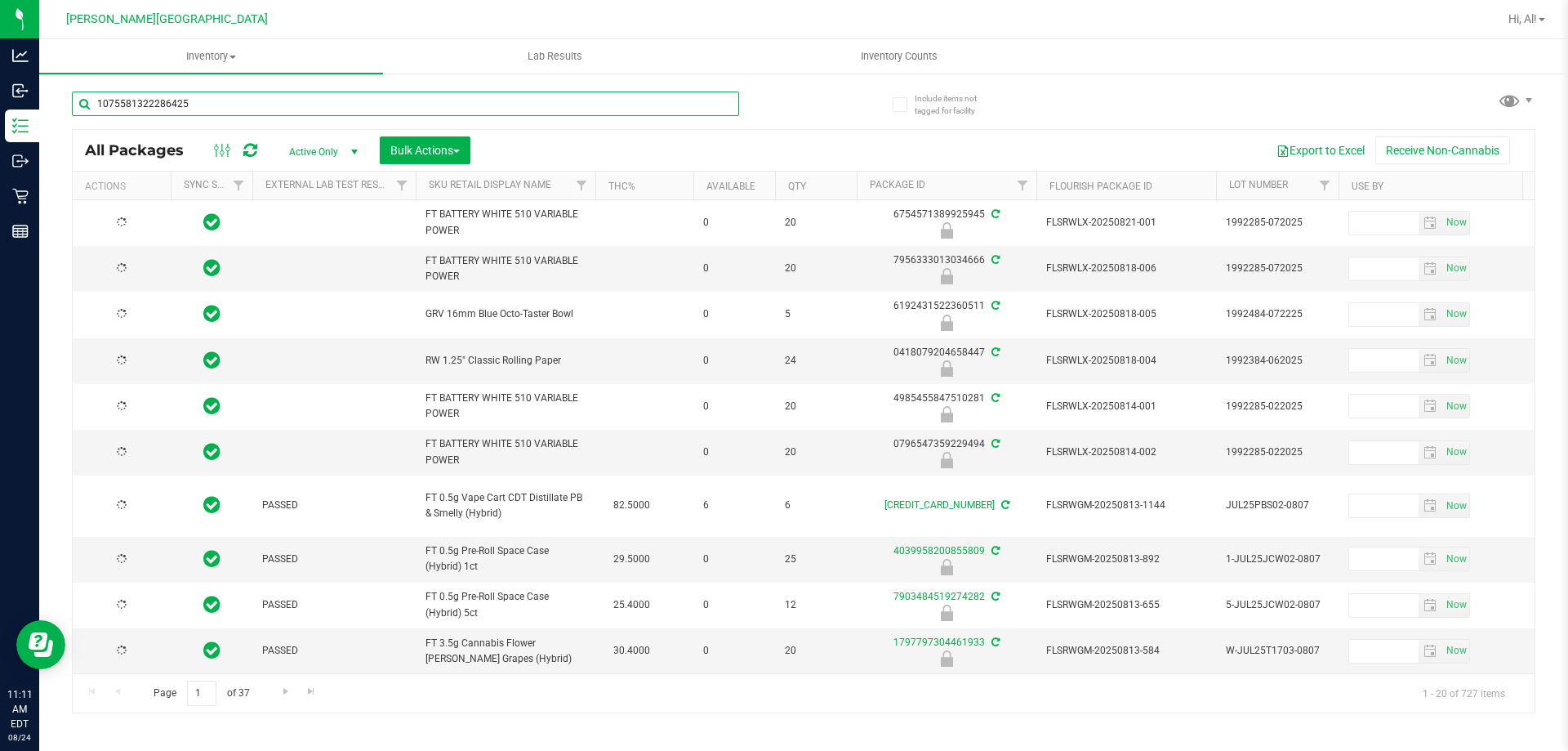
type input "1075581322286425"
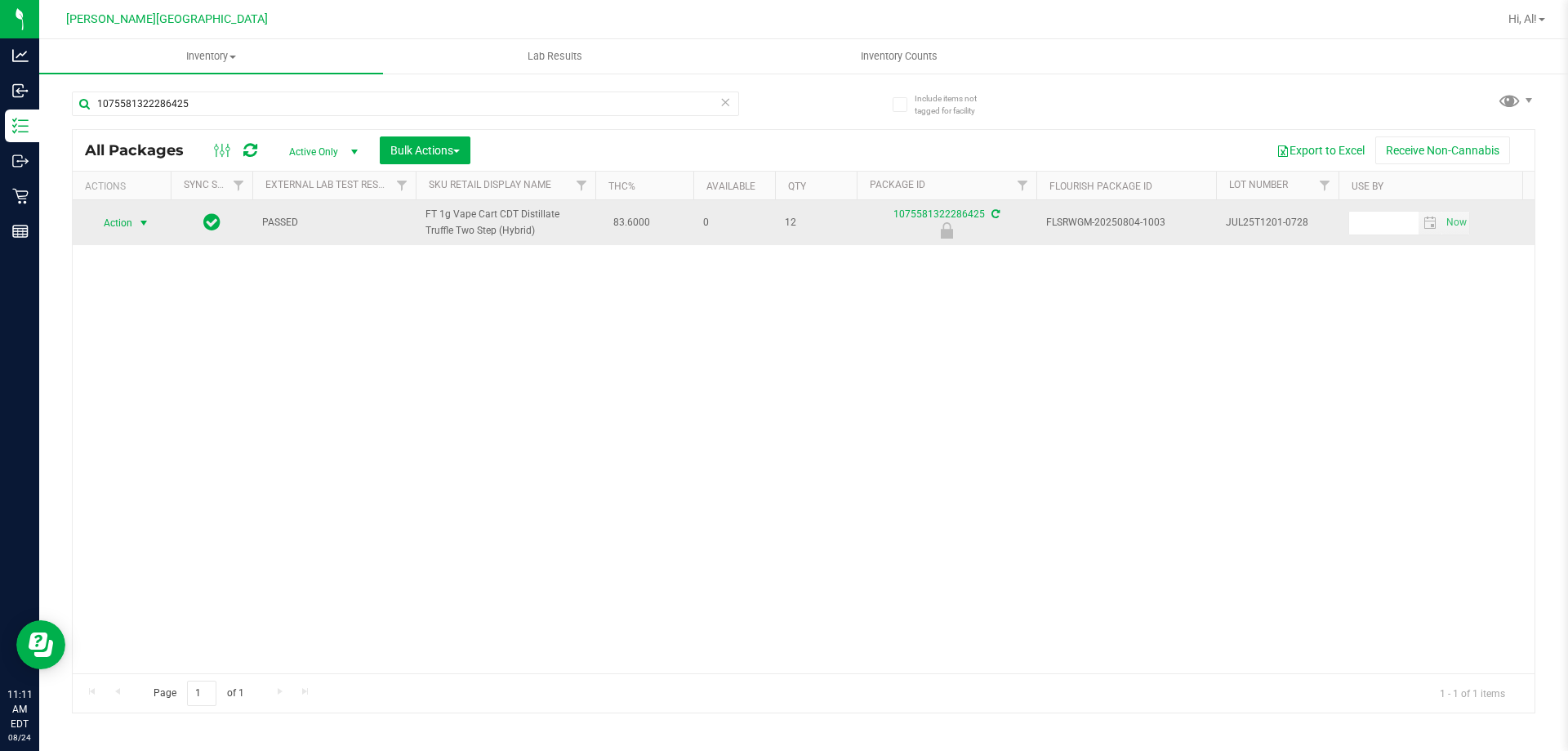
click at [138, 222] on span "select" at bounding box center [144, 223] width 13 height 13
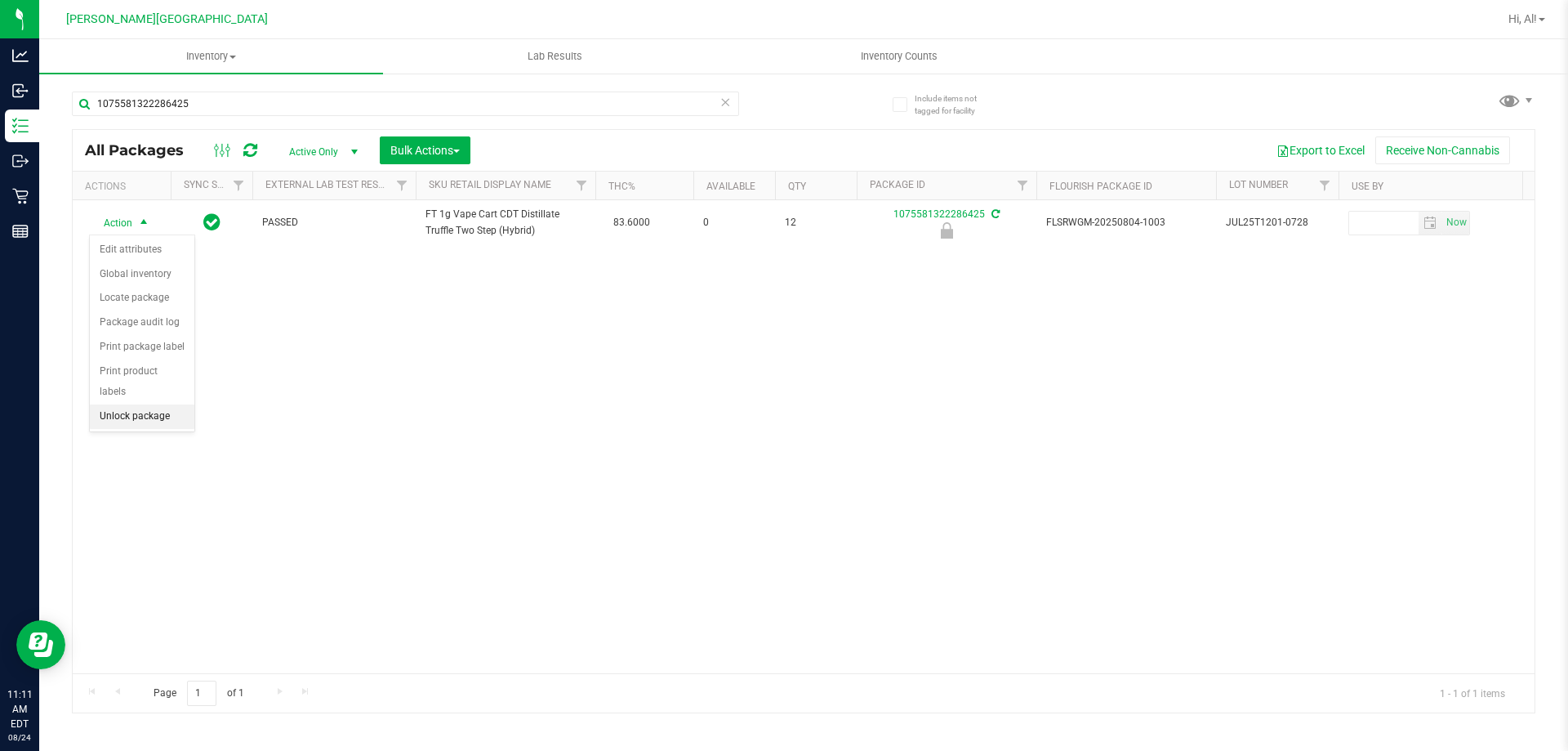
click at [154, 405] on li "Unlock package" at bounding box center [142, 417] width 104 height 24
click at [725, 107] on icon at bounding box center [725, 101] width 11 height 20
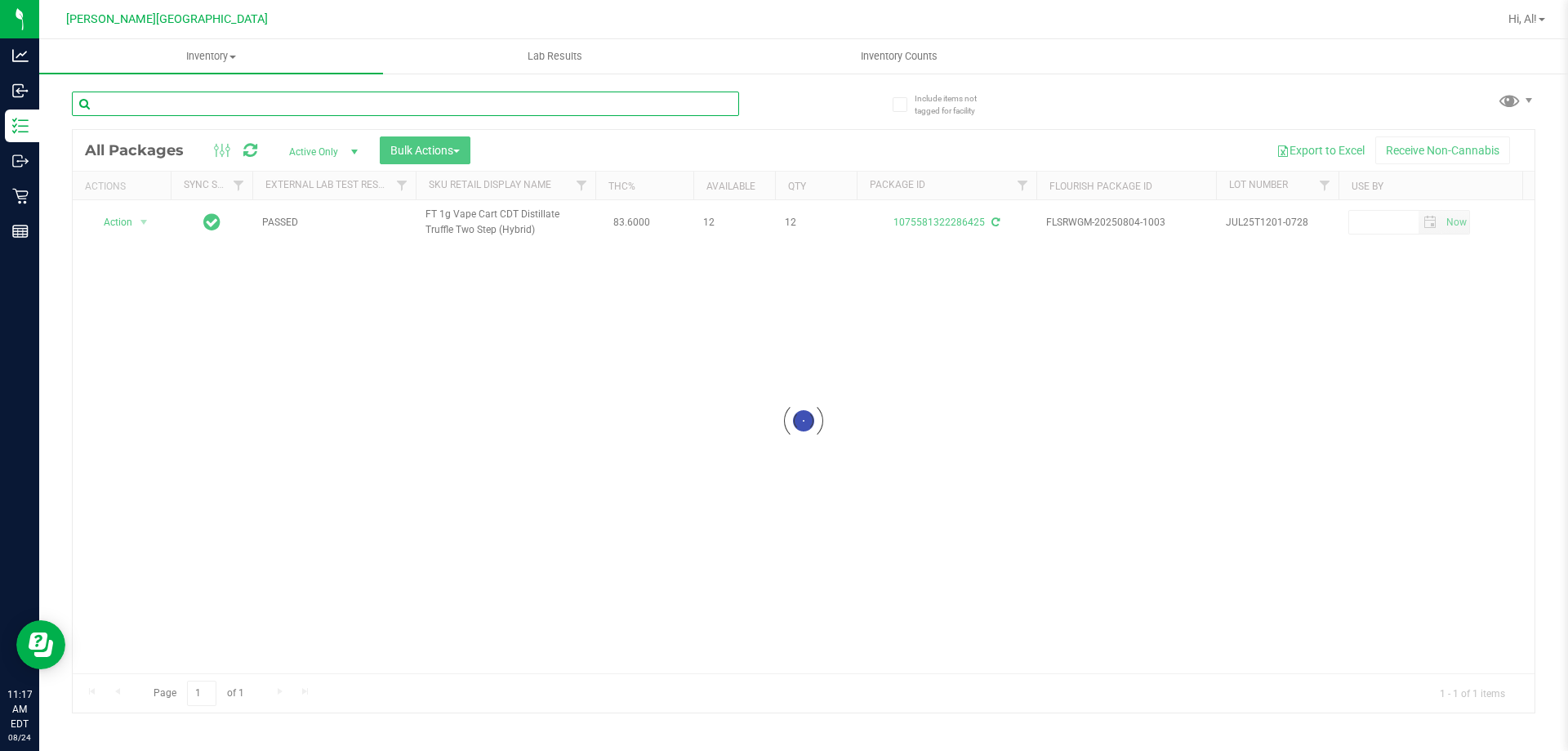
click at [676, 101] on input "text" at bounding box center [405, 103] width 667 height 24
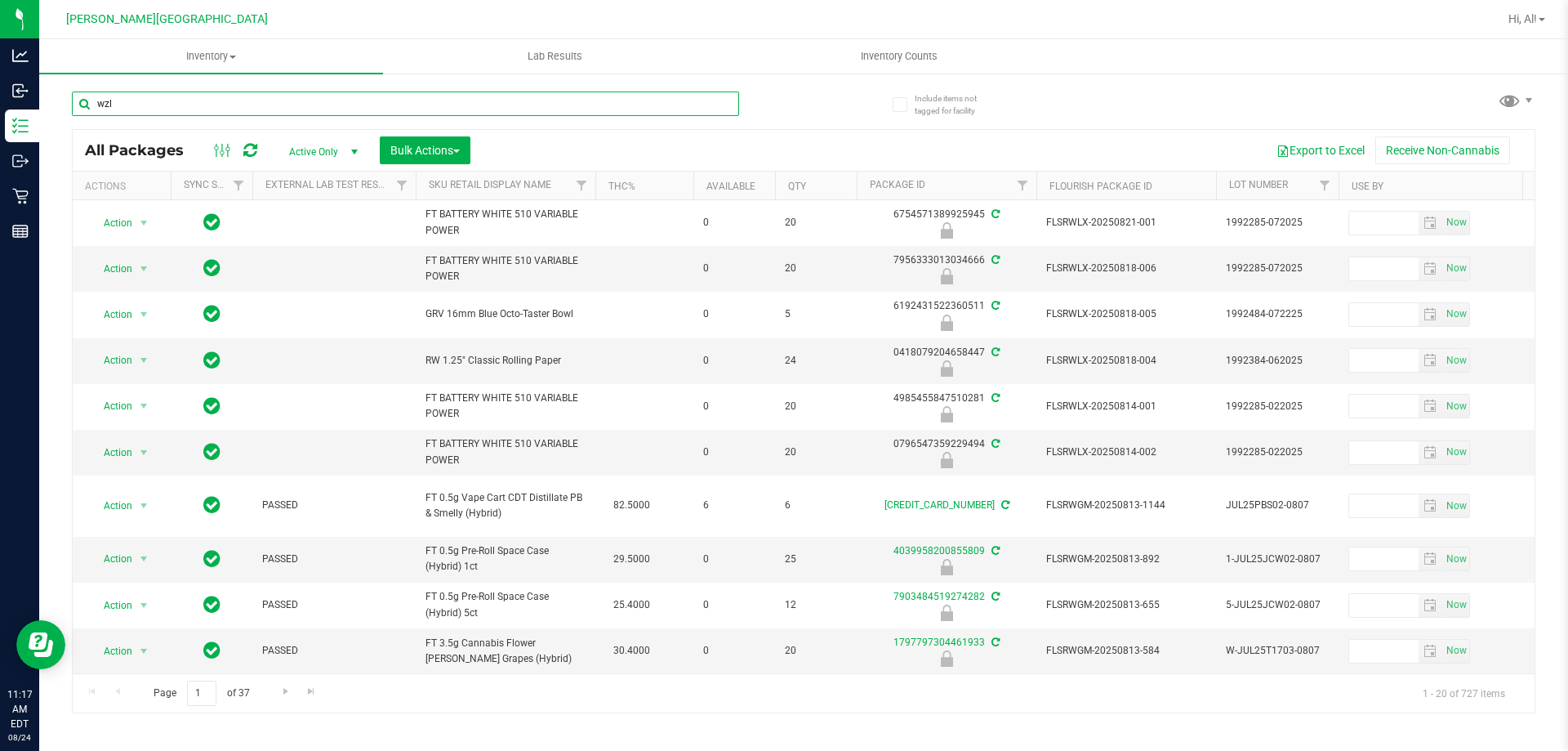
type input "wzl"
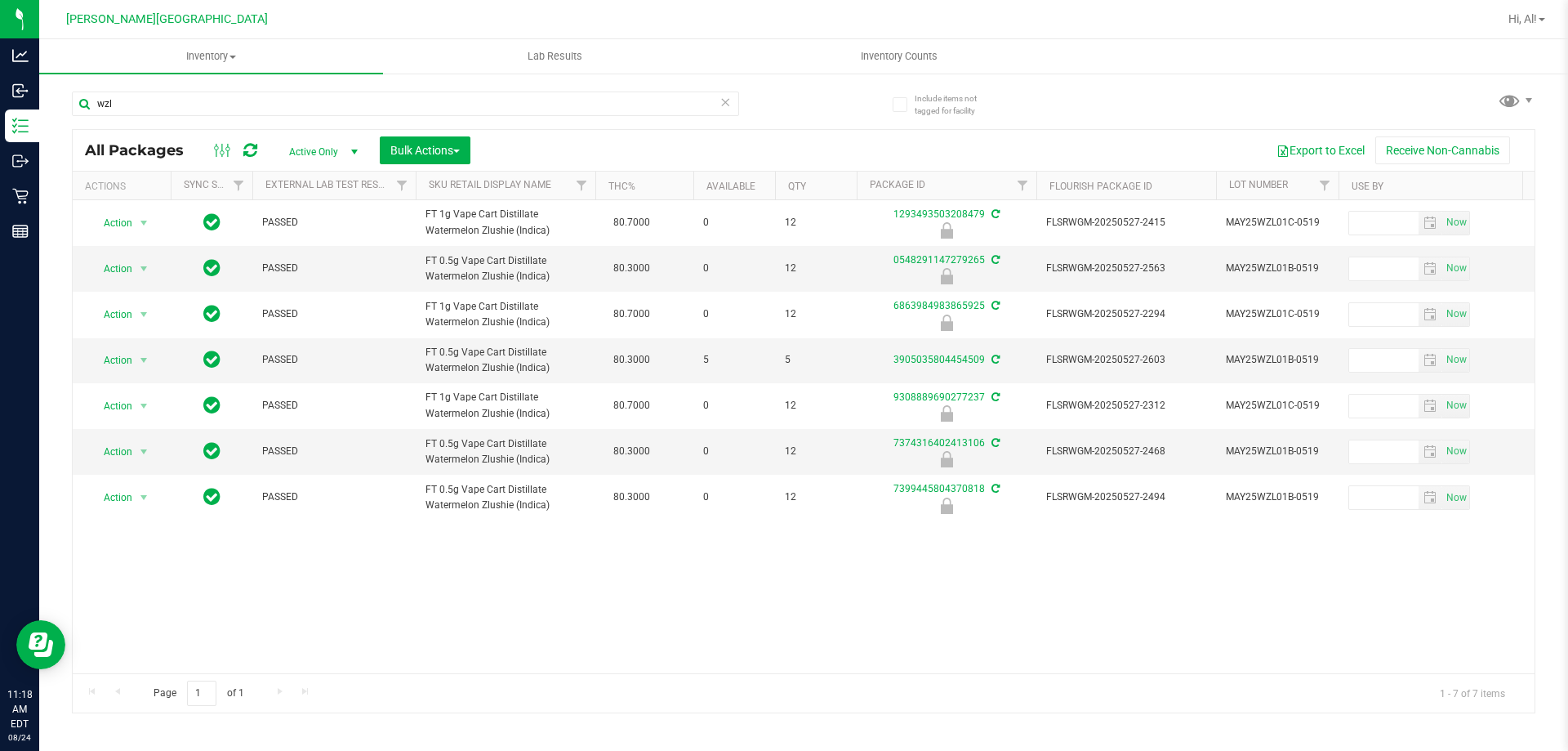
click at [727, 98] on icon at bounding box center [725, 101] width 11 height 20
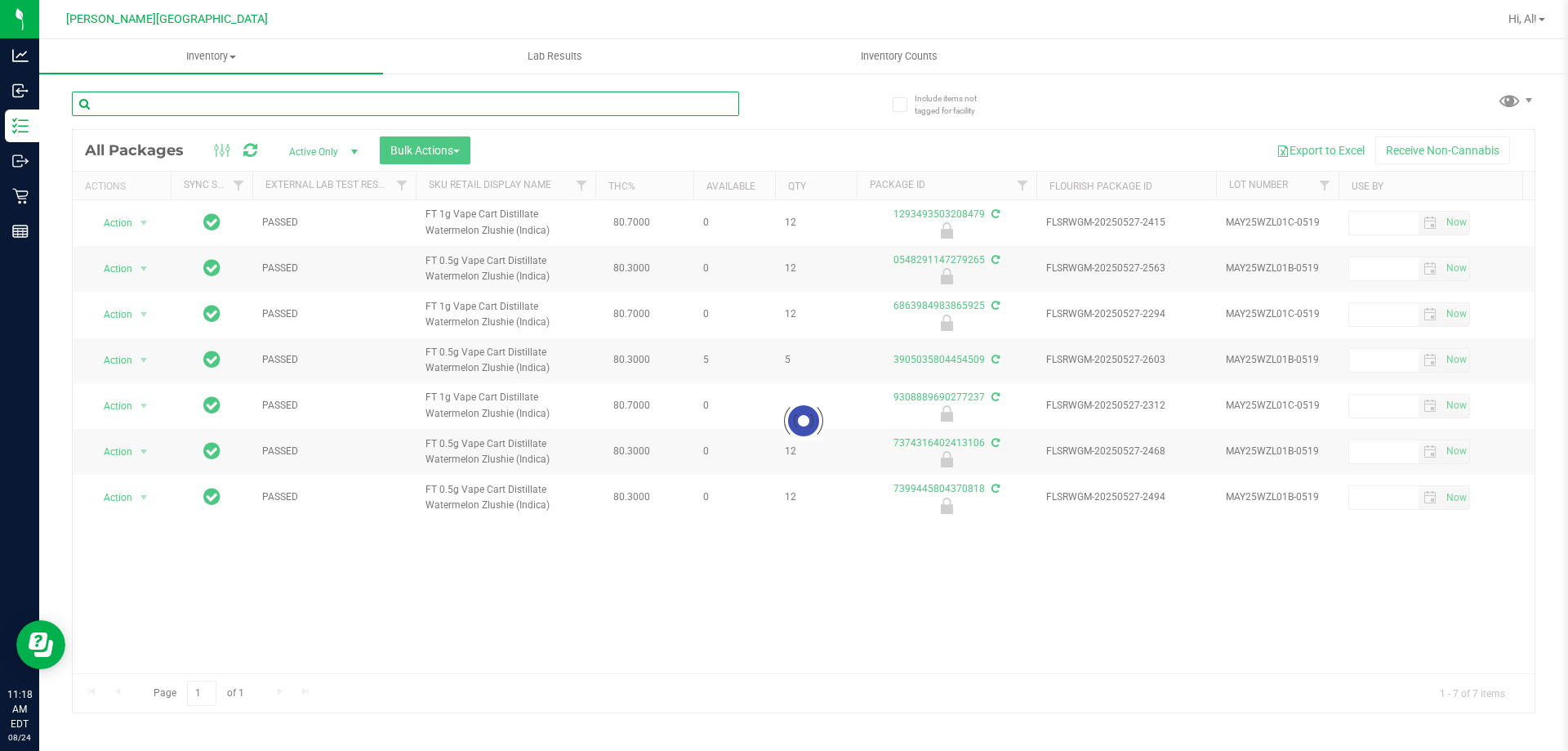
click at [704, 104] on input "text" at bounding box center [405, 103] width 667 height 24
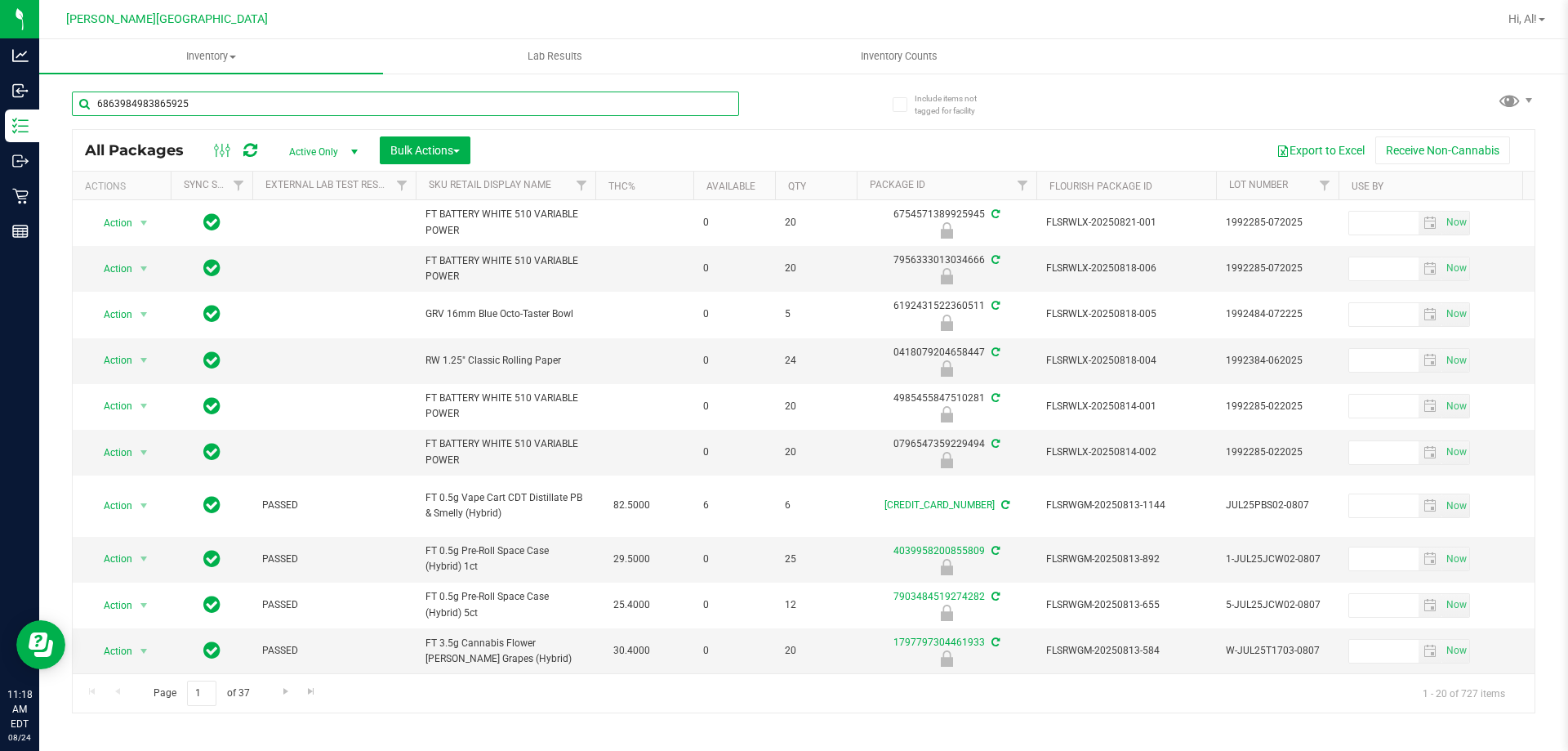
type input "6863984983865925"
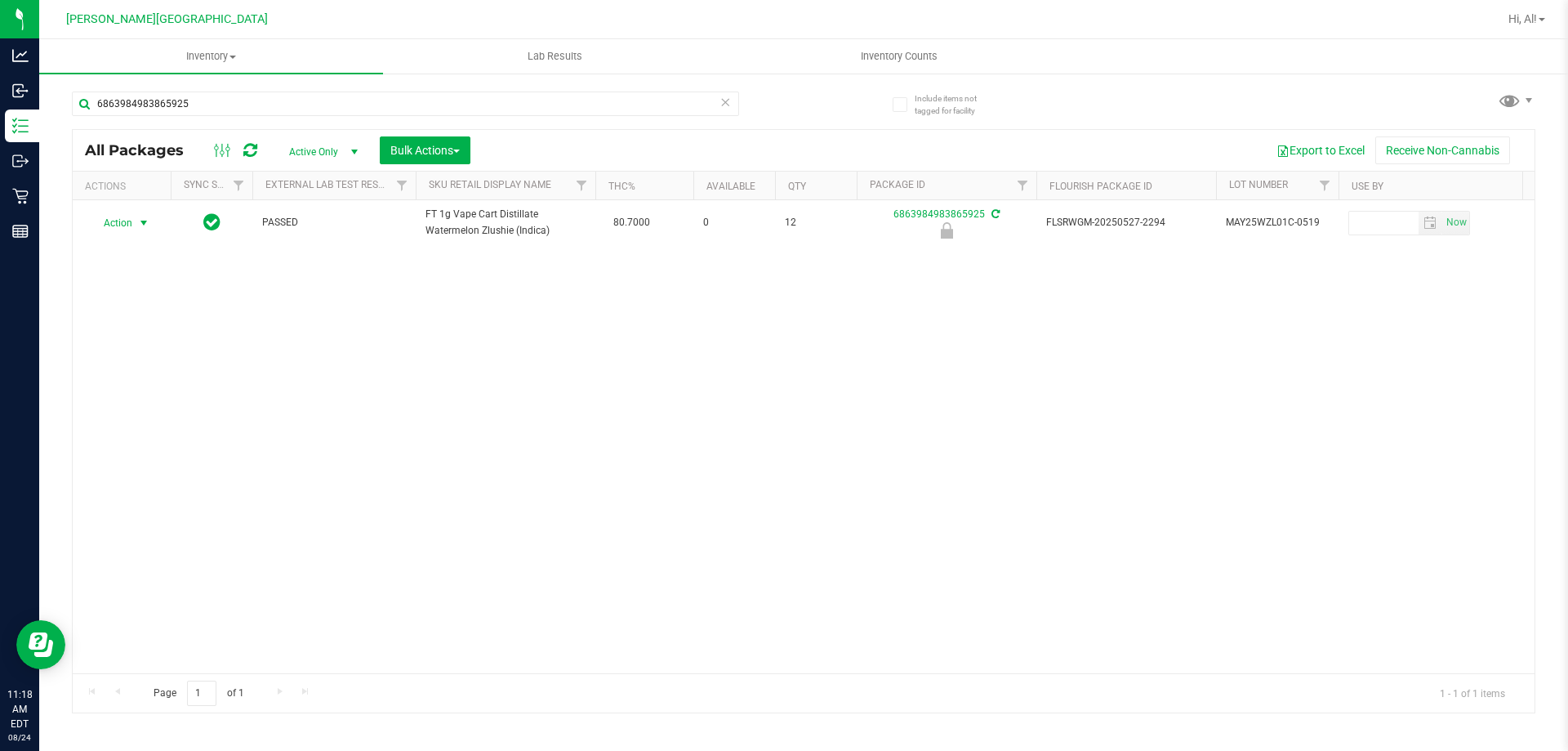
click at [131, 233] on span "Action" at bounding box center [111, 222] width 44 height 23
click at [132, 406] on li "Unlock package" at bounding box center [142, 417] width 104 height 24
click at [724, 114] on input "6863984983865925" at bounding box center [405, 103] width 667 height 24
click at [724, 111] on icon at bounding box center [725, 101] width 11 height 20
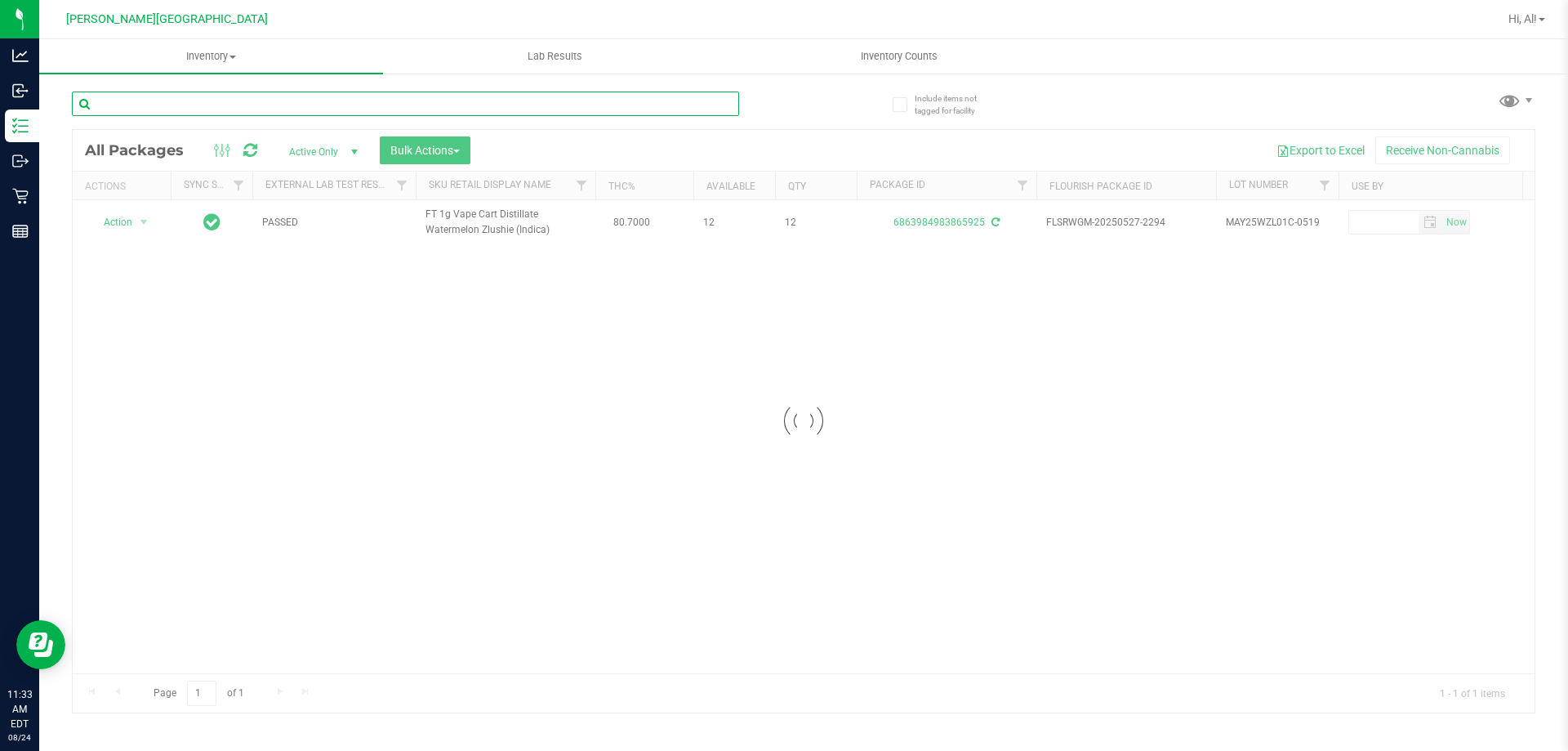
click at [691, 105] on input "text" at bounding box center [405, 103] width 667 height 24
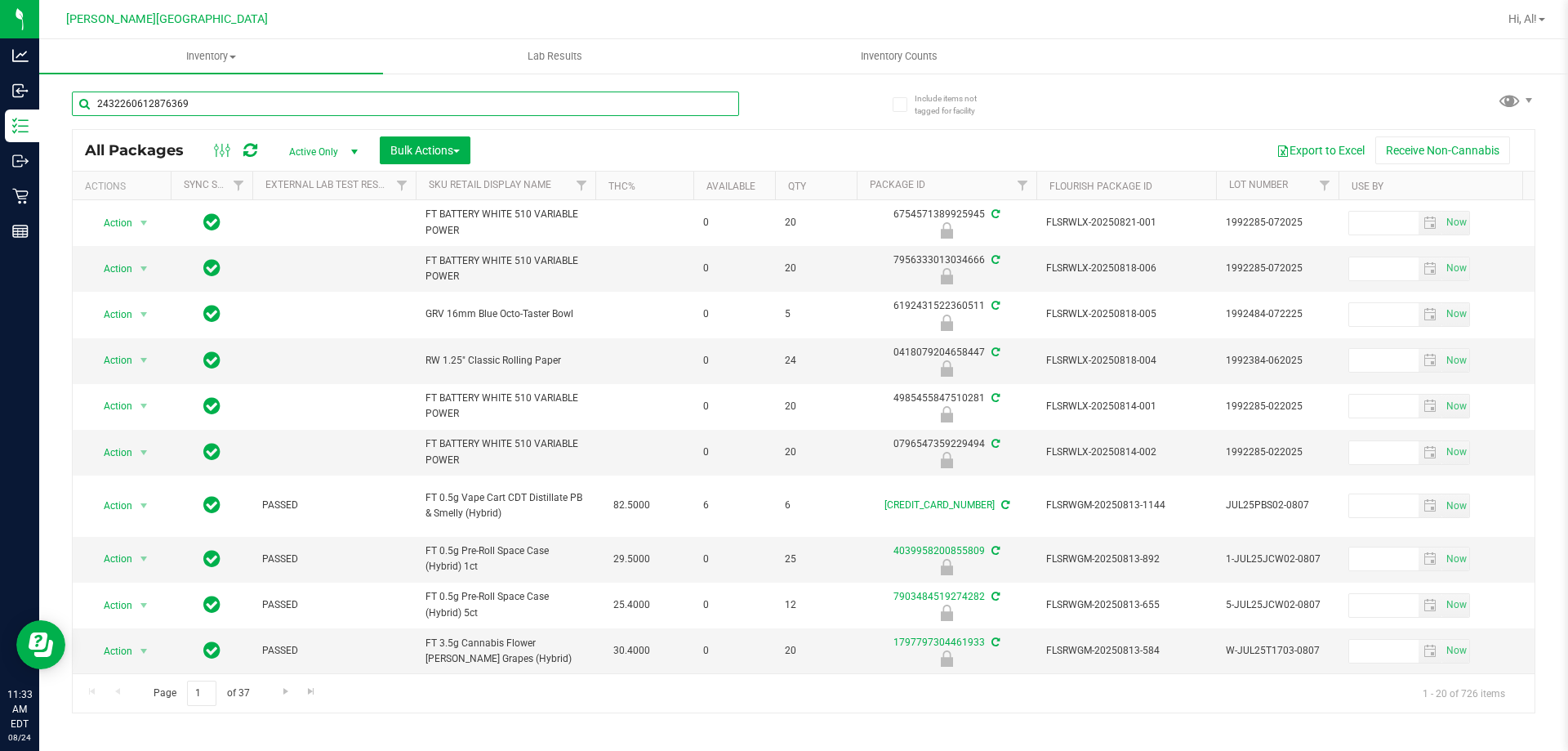
type input "2432260612876369"
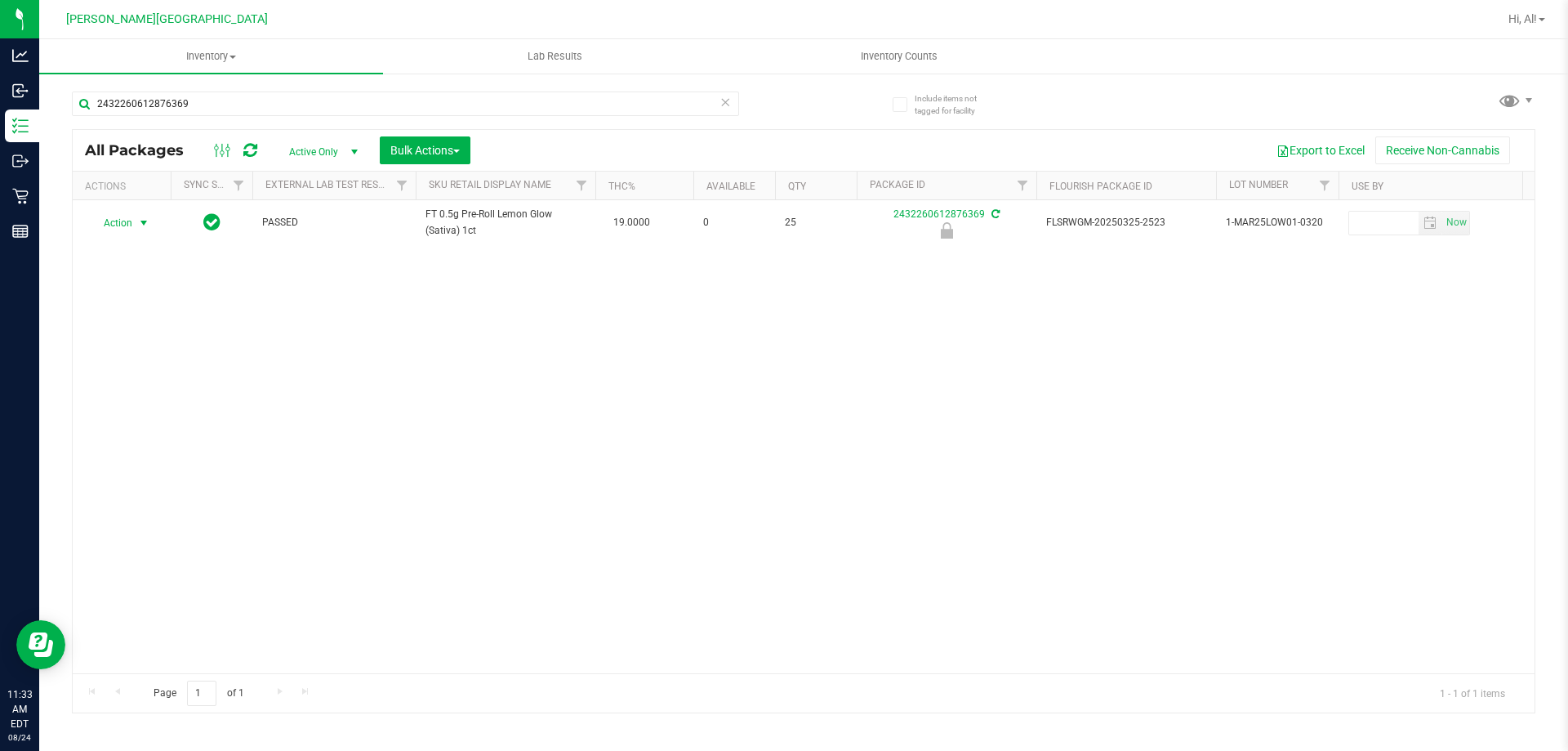
click at [138, 221] on span "select" at bounding box center [144, 223] width 13 height 13
click at [130, 405] on li "Unlock package" at bounding box center [142, 417] width 104 height 24
click at [725, 106] on icon at bounding box center [725, 101] width 11 height 20
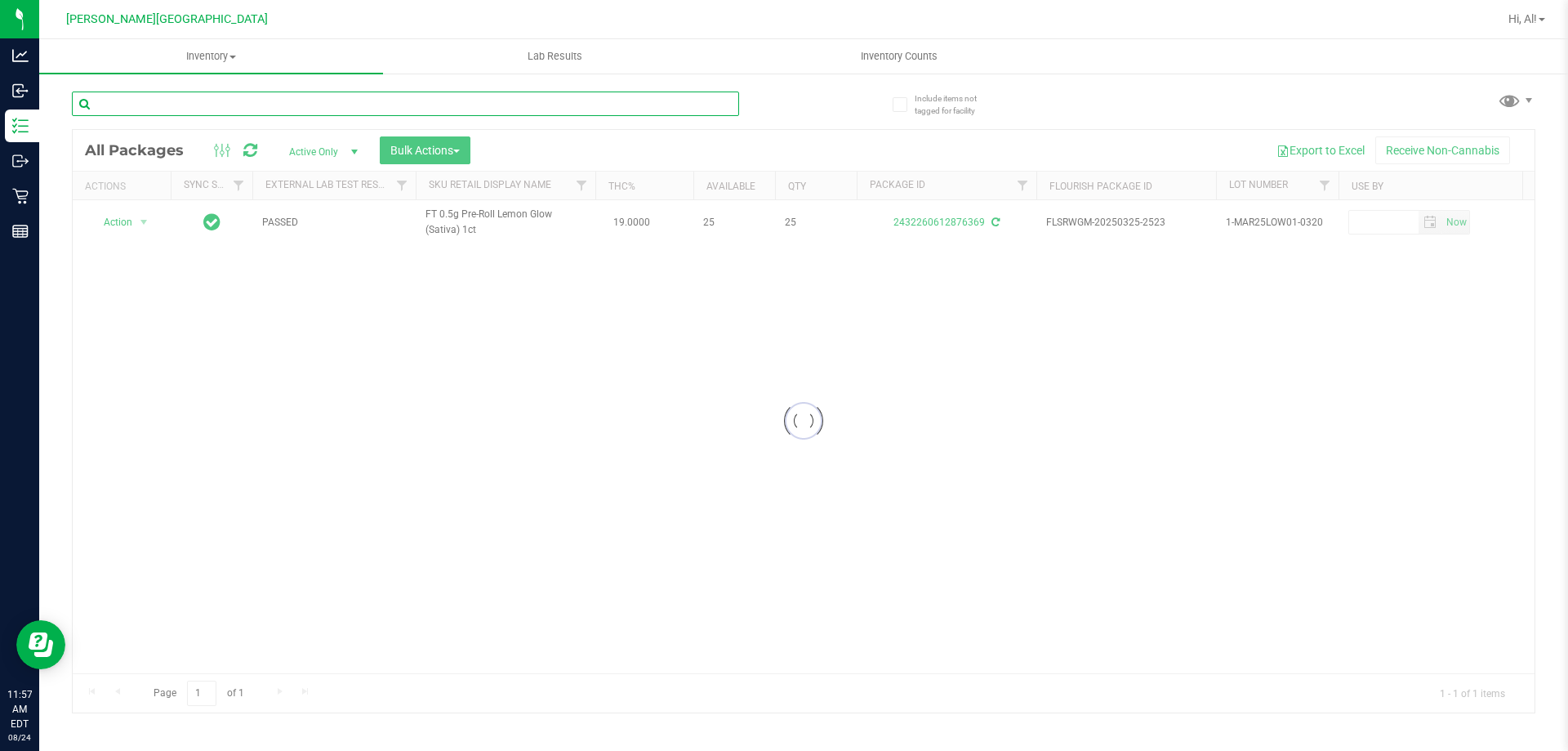
click at [707, 105] on input "text" at bounding box center [405, 103] width 667 height 24
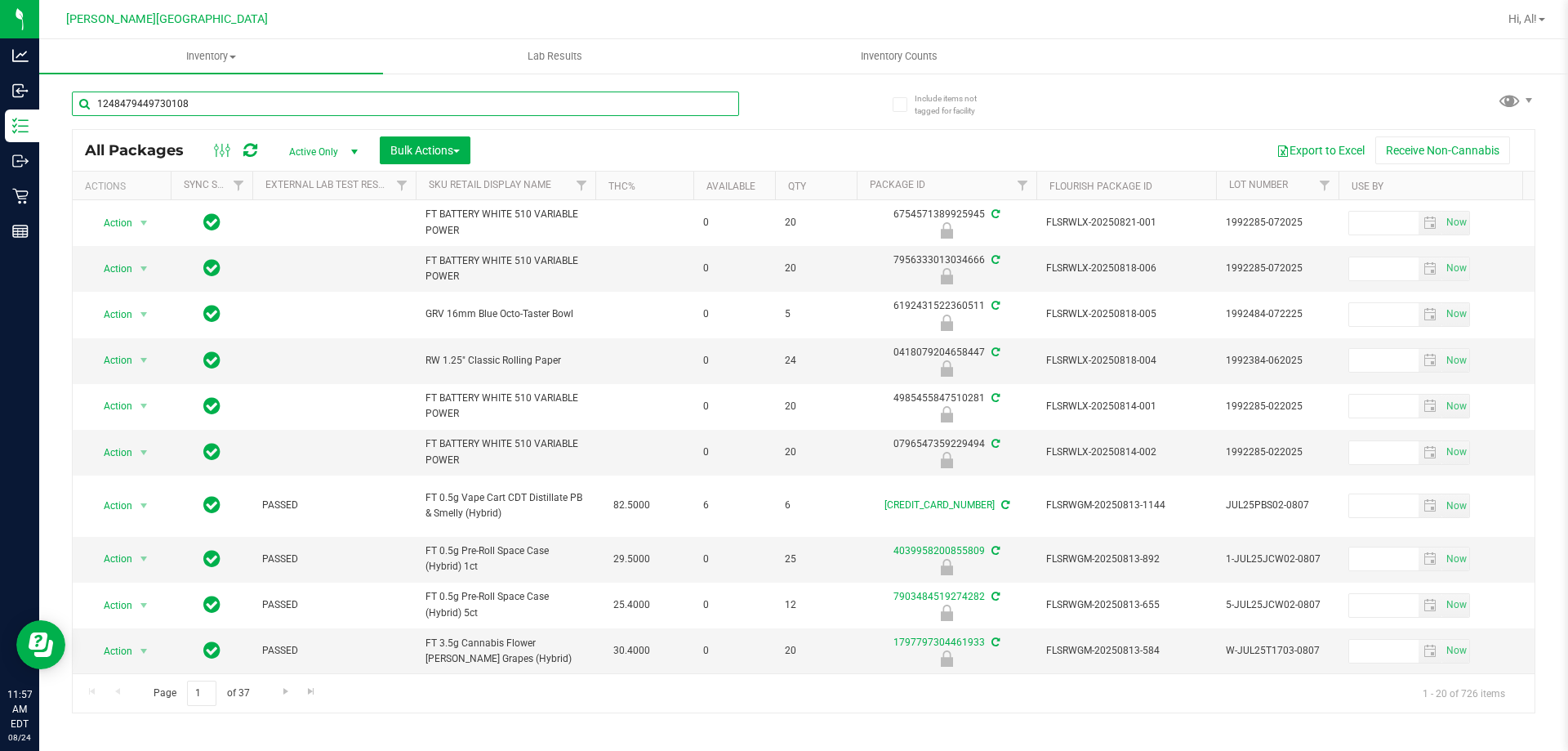
type input "1248479449730108"
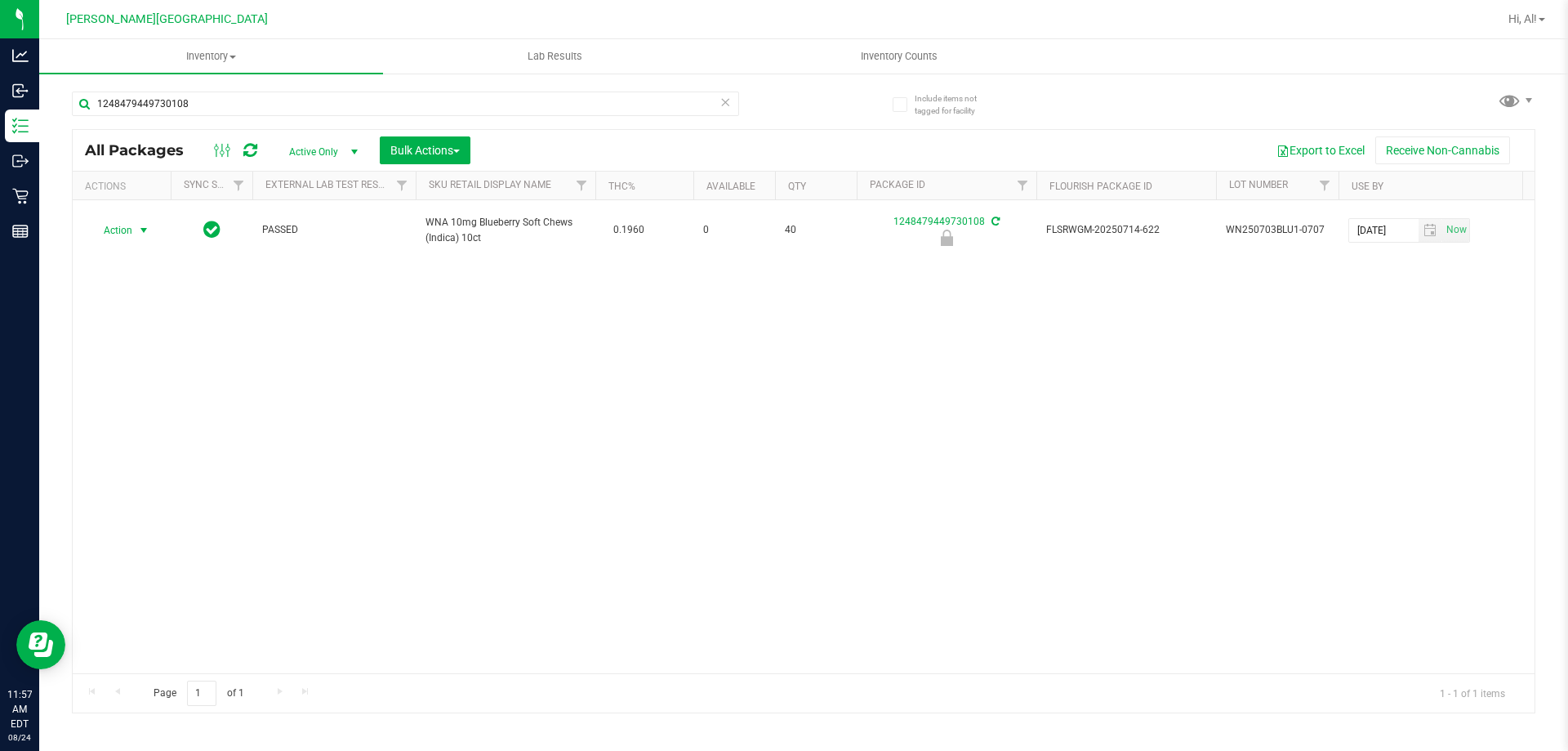
click at [132, 227] on span "Action" at bounding box center [111, 230] width 44 height 23
click at [145, 405] on li "Unlock package" at bounding box center [142, 417] width 104 height 24
click at [727, 112] on span at bounding box center [725, 101] width 11 height 21
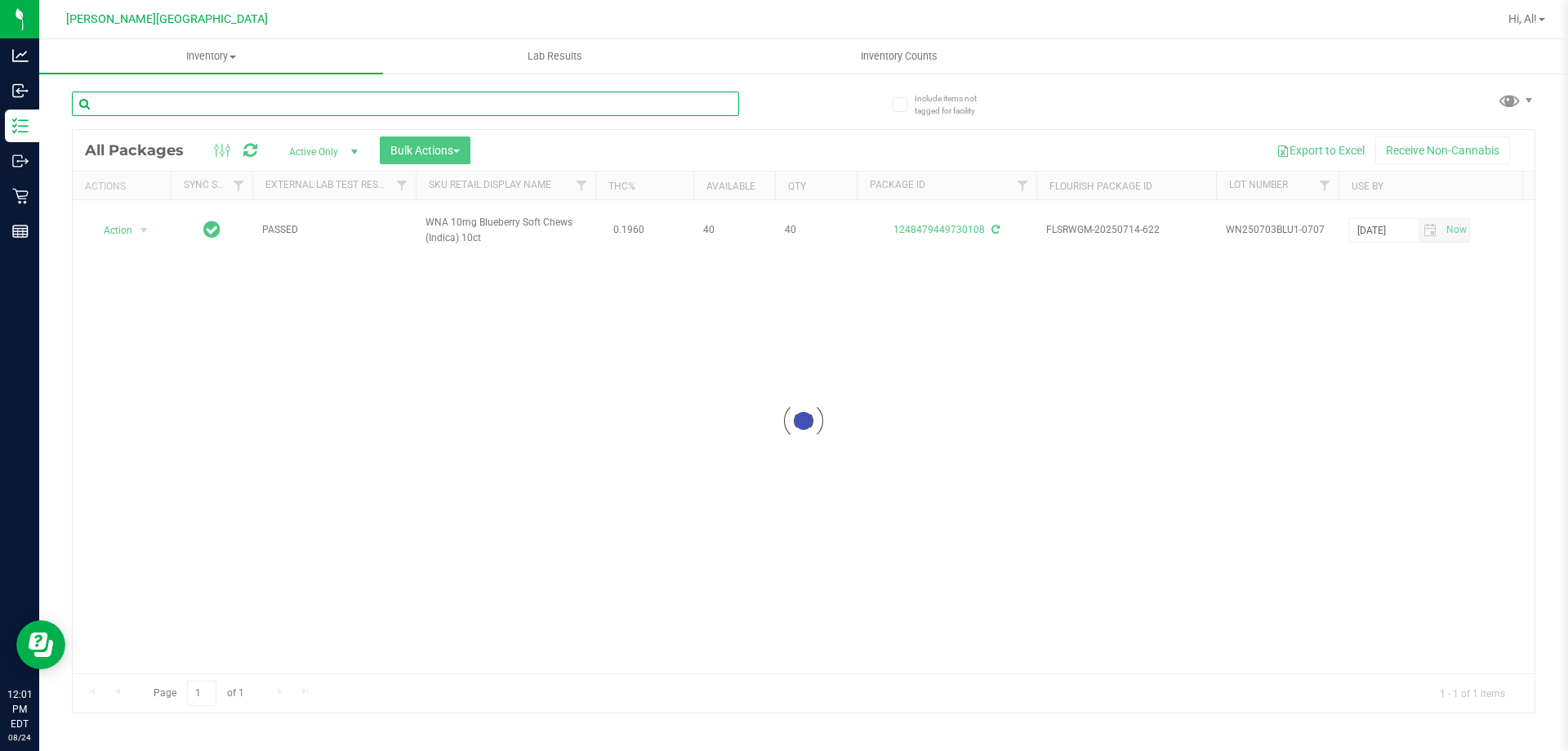
click at [695, 109] on input "text" at bounding box center [405, 103] width 667 height 24
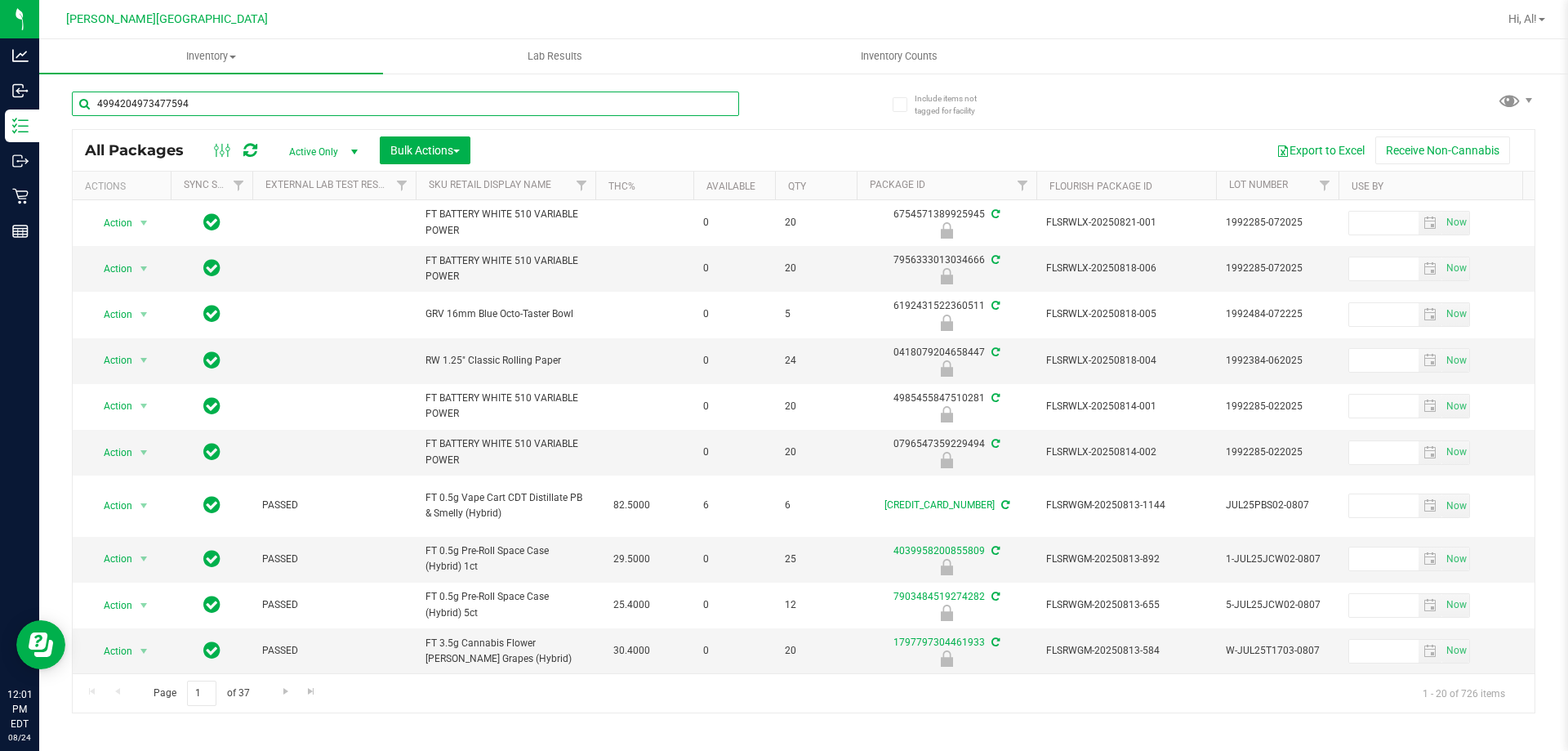
type input "4994204973477594"
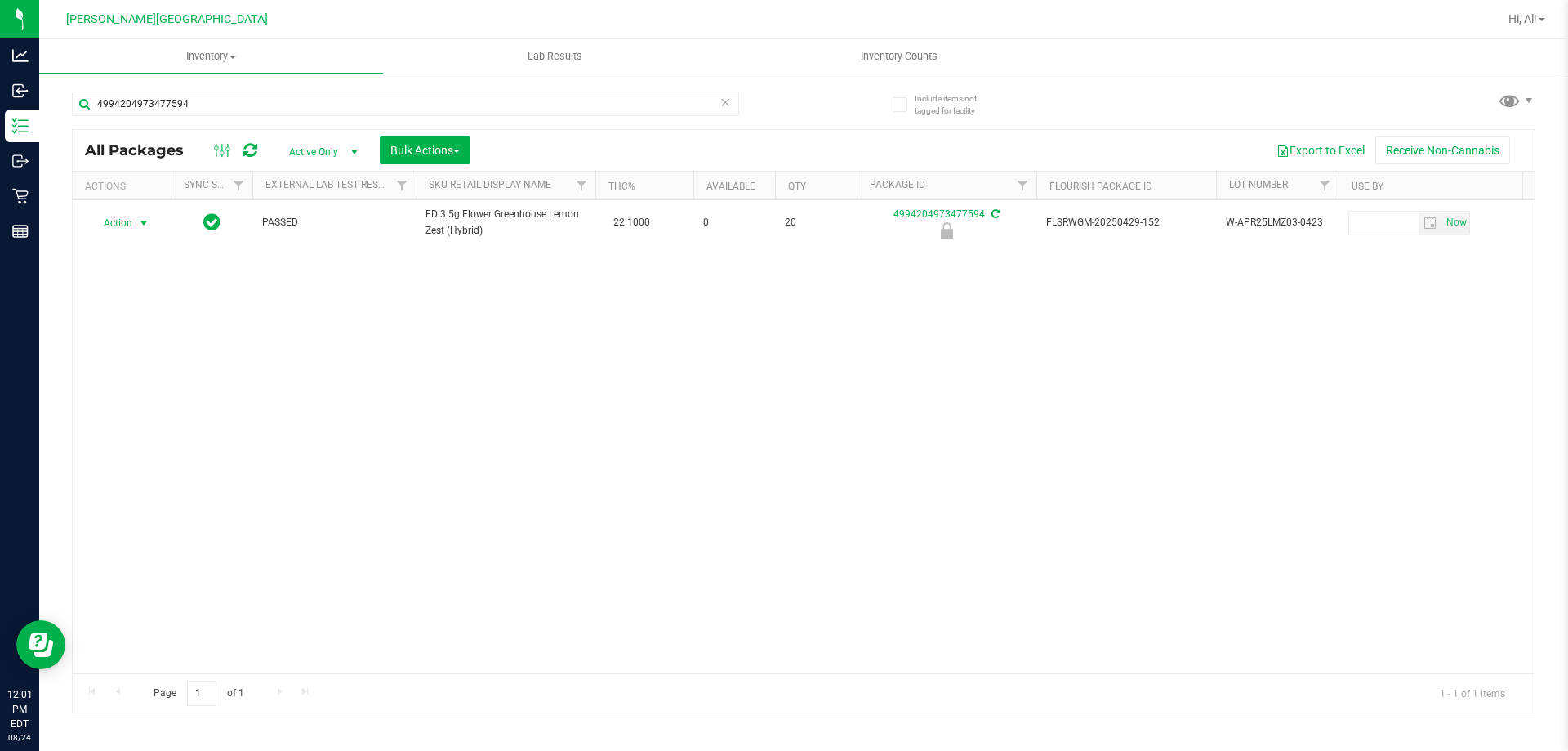
click at [119, 227] on span "Action" at bounding box center [111, 222] width 44 height 23
click at [133, 405] on li "Unlock package" at bounding box center [142, 417] width 104 height 24
click at [724, 108] on div "4994204973477594" at bounding box center [405, 103] width 667 height 24
drag, startPoint x: 724, startPoint y: 108, endPoint x: 711, endPoint y: 101, distance: 14.8
click at [711, 101] on div "4994204973477594" at bounding box center [405, 103] width 667 height 24
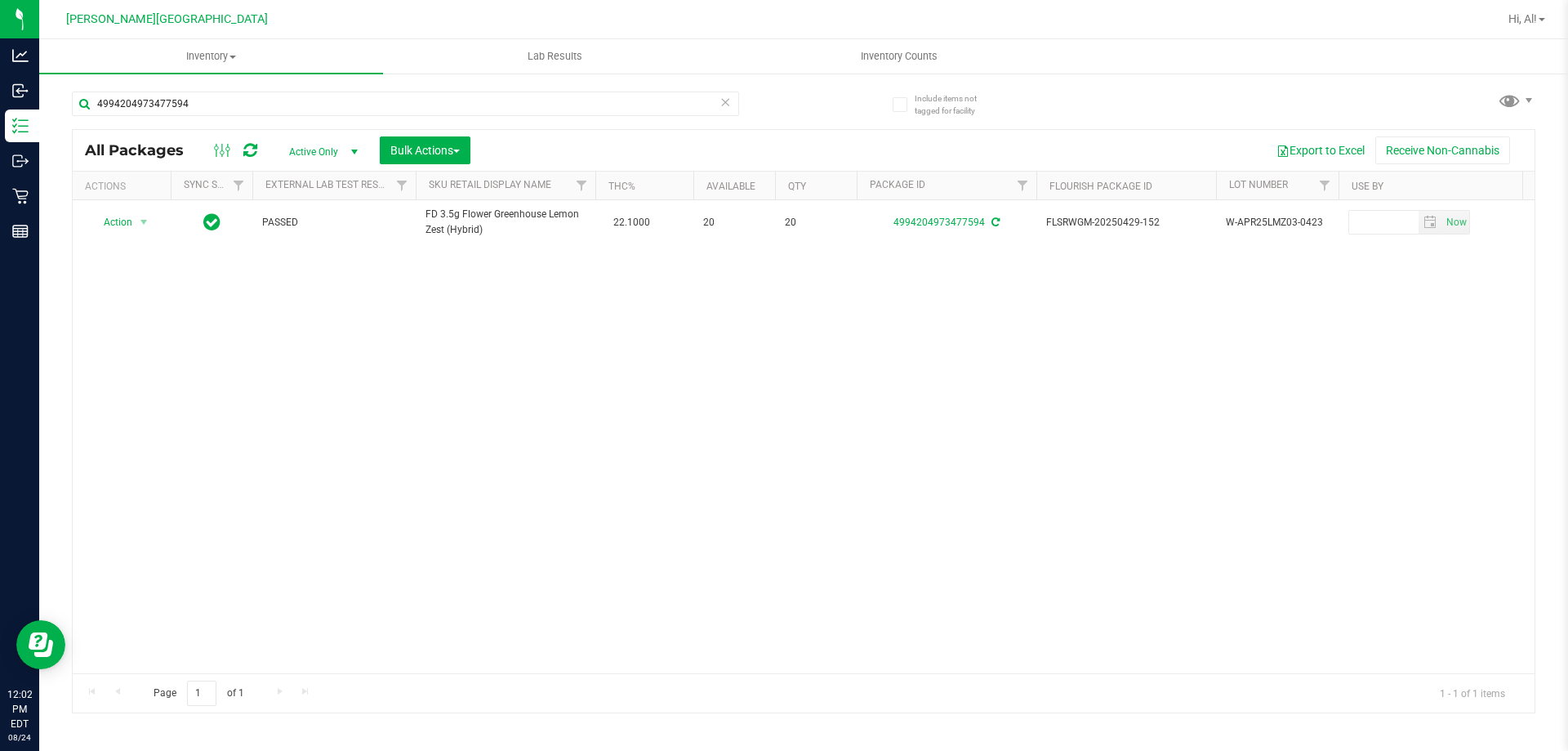
click at [725, 101] on icon at bounding box center [725, 101] width 11 height 20
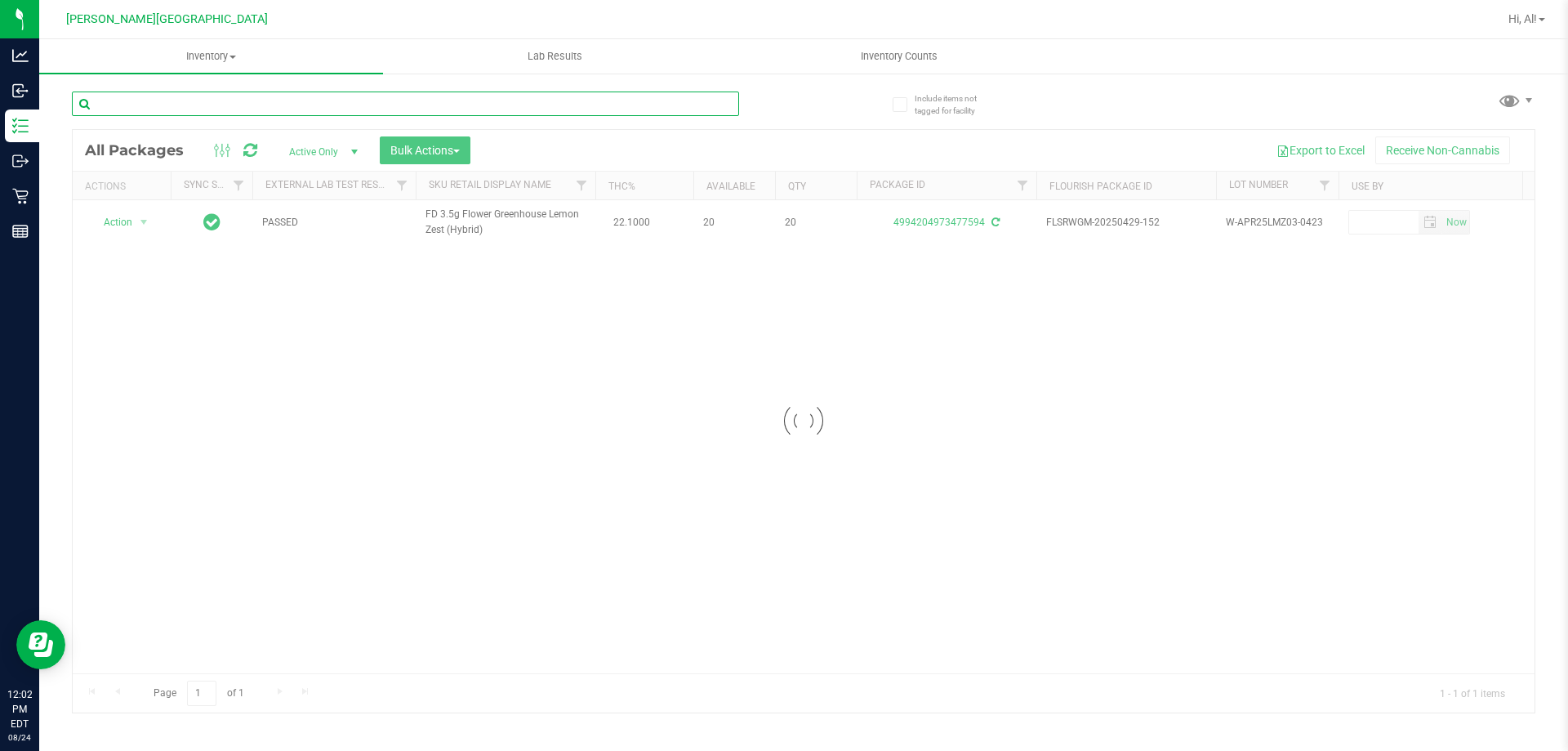
click at [710, 108] on input "text" at bounding box center [405, 103] width 667 height 24
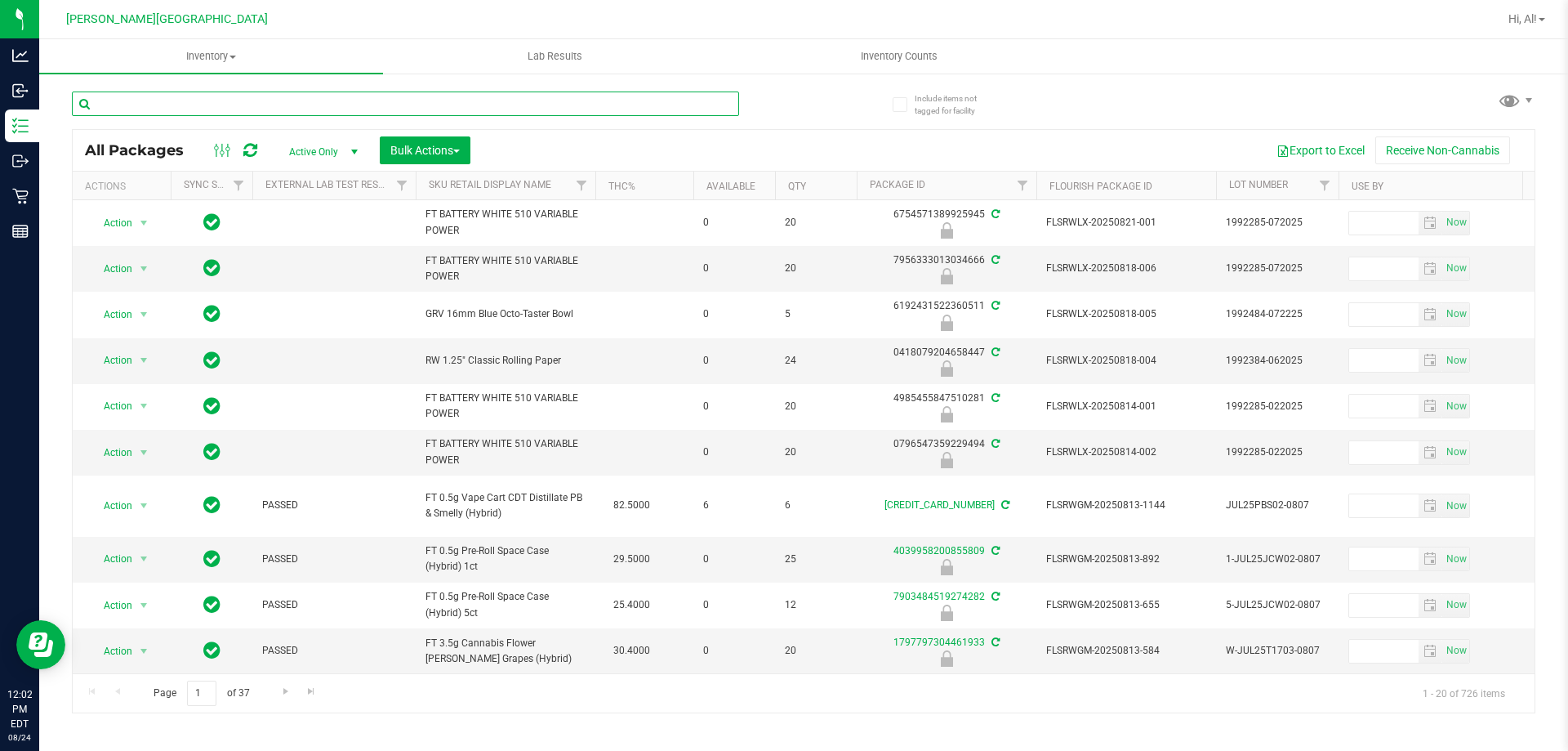
click at [699, 112] on input "text" at bounding box center [405, 103] width 667 height 24
type input "3184614685802766"
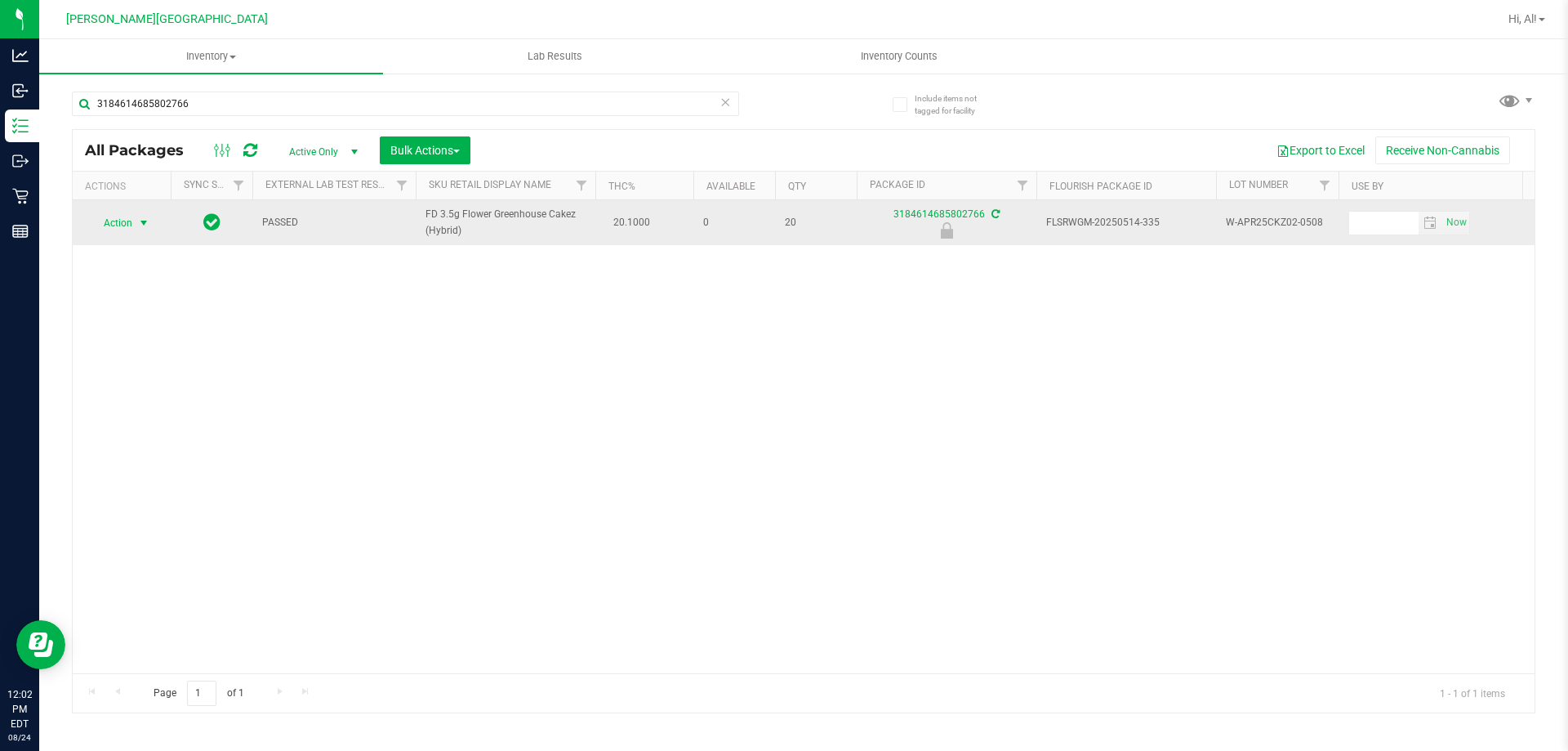
click at [110, 220] on span "Action" at bounding box center [111, 222] width 44 height 23
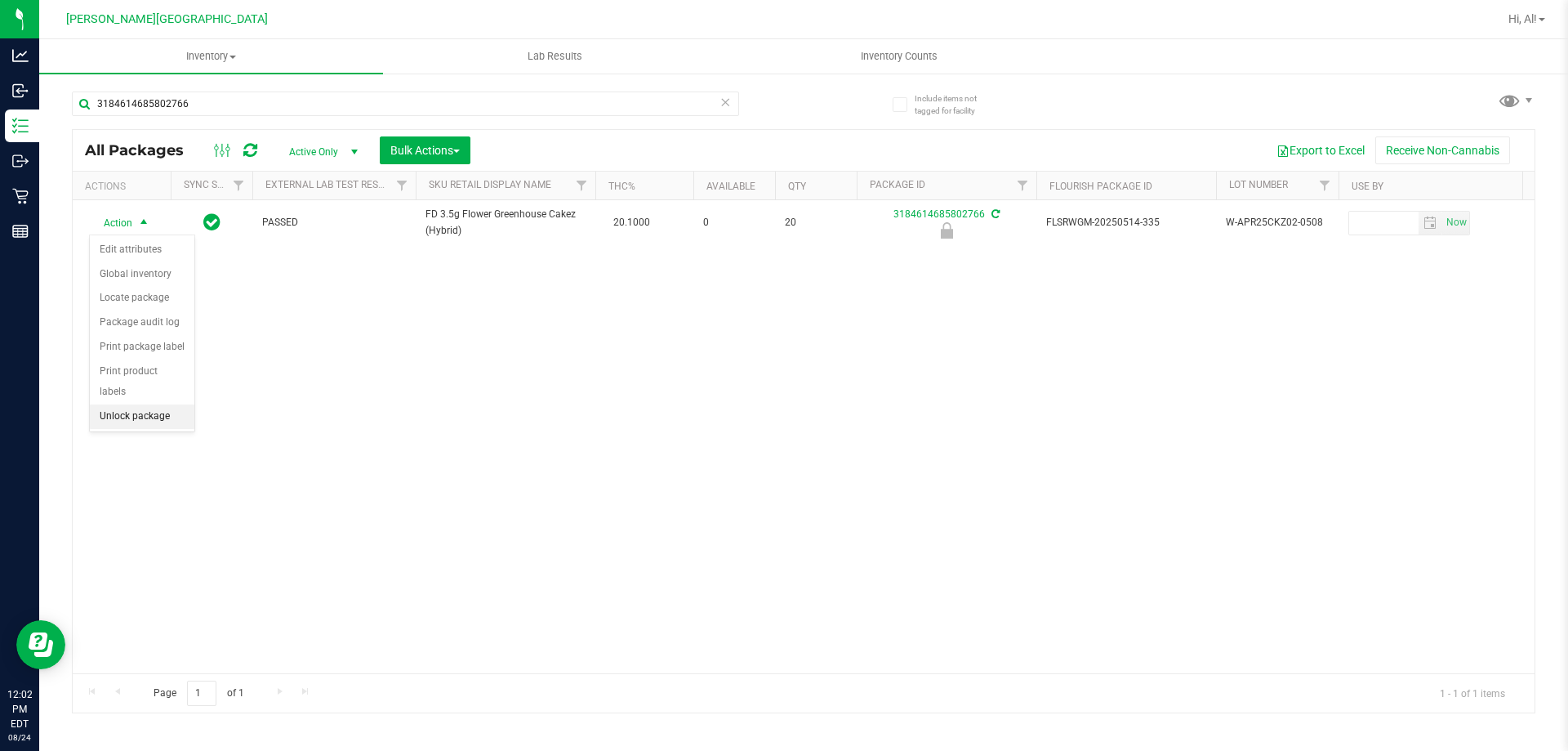
click at [126, 405] on li "Unlock package" at bounding box center [142, 417] width 104 height 24
